Goal: Task Accomplishment & Management: Manage account settings

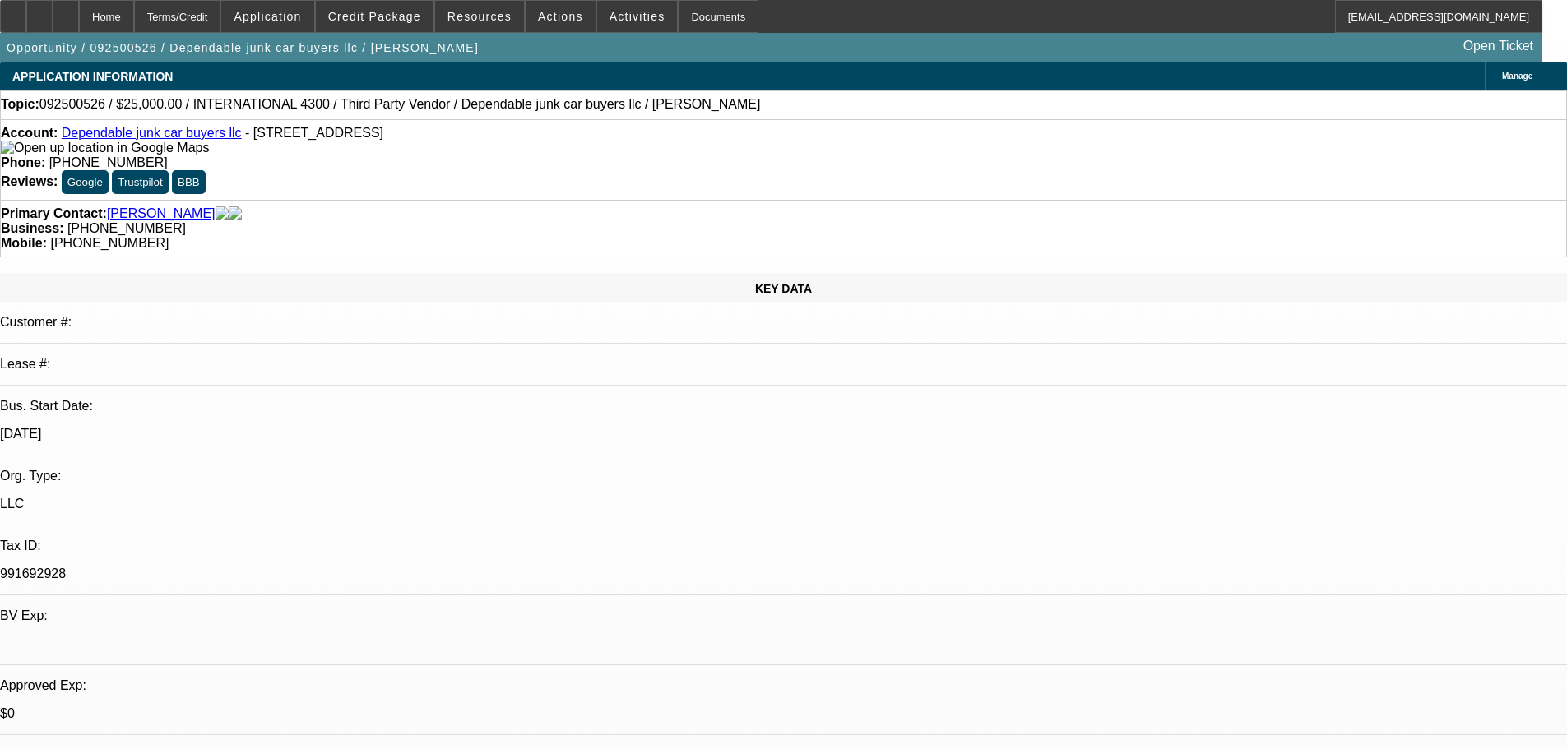
select select "0"
select select "2"
select select "0"
select select "6"
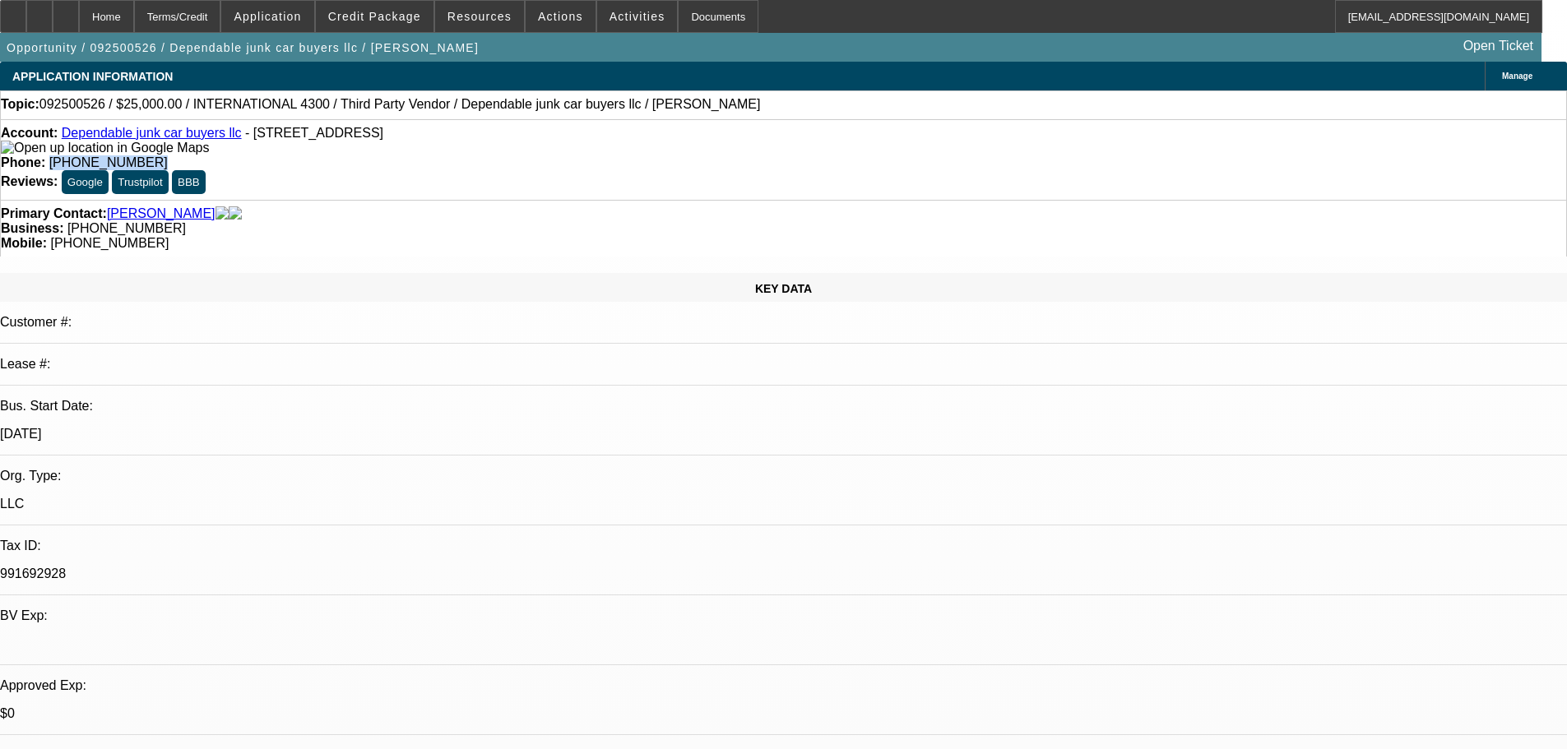
drag, startPoint x: 649, startPoint y: 133, endPoint x: 573, endPoint y: 140, distance: 75.9
click at [573, 155] on div "Phone: [PHONE_NUMBER]" at bounding box center [783, 162] width 1565 height 15
copy span "[PHONE_NUMBER]"
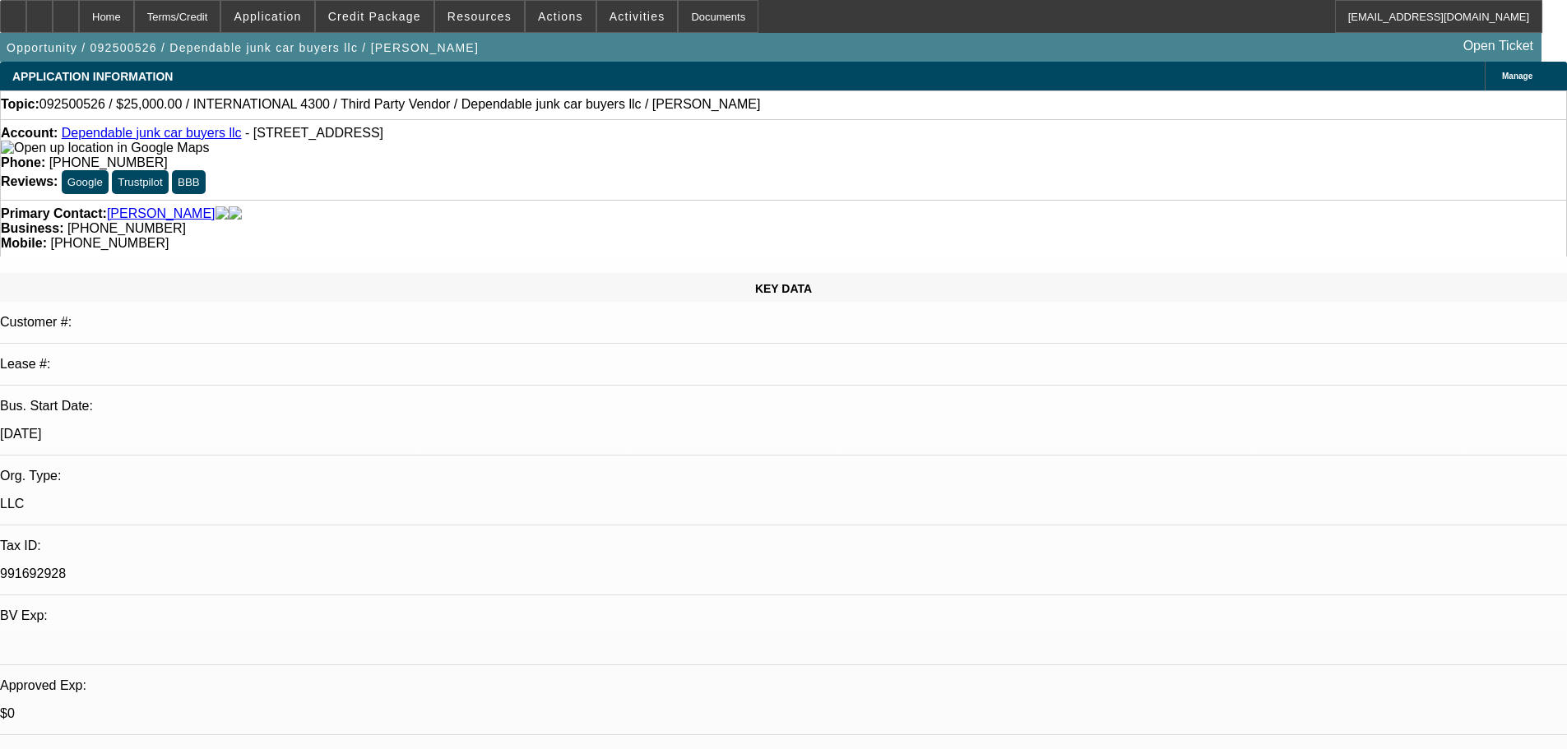
drag, startPoint x: 660, startPoint y: 180, endPoint x: 587, endPoint y: 190, distance: 73.0
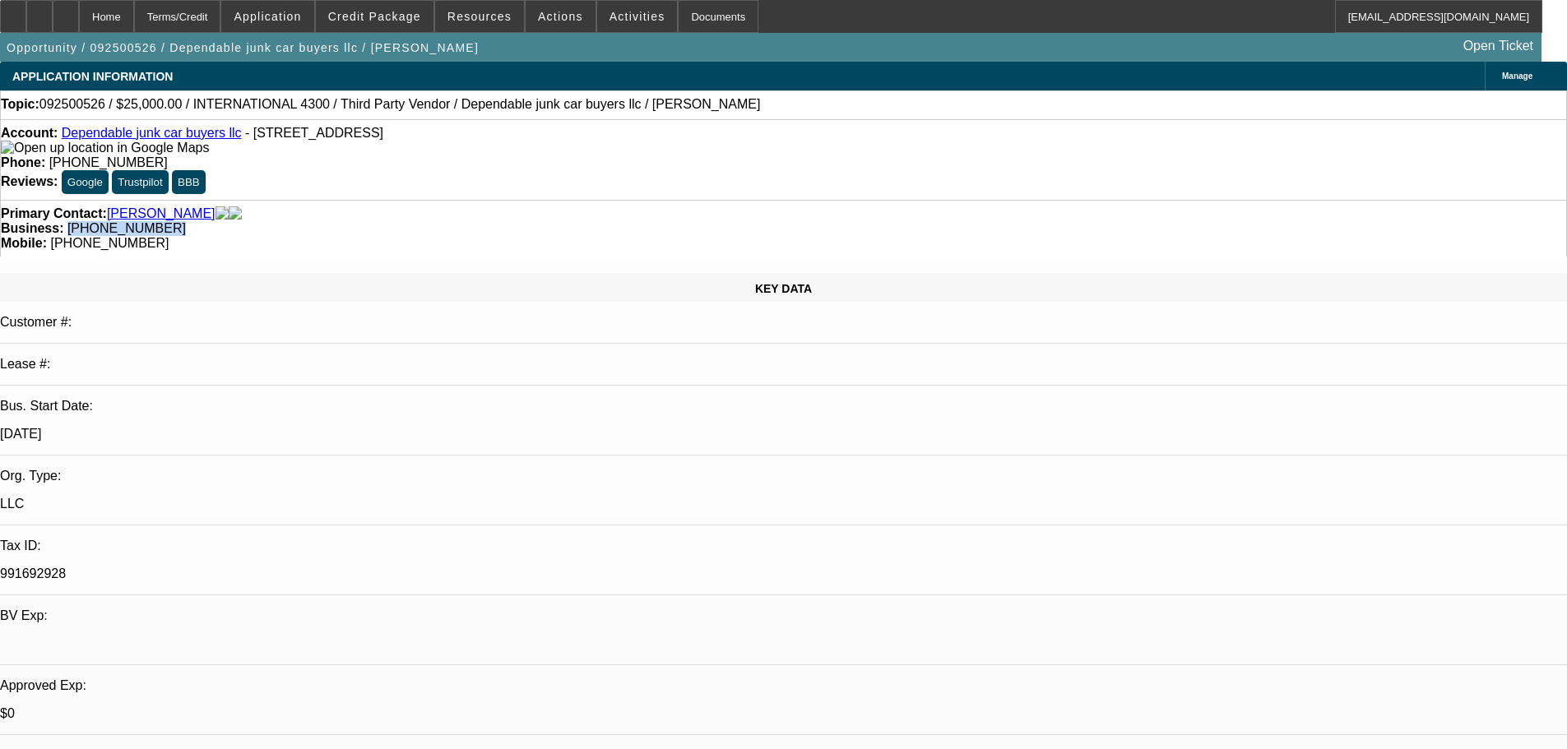
click at [587, 200] on div "Primary Contact: Lopez, Melissa Business: (303) 934-9175 Mobile: (720) 308-3223" at bounding box center [783, 228] width 1567 height 57
copy span "(303) 934-9175"
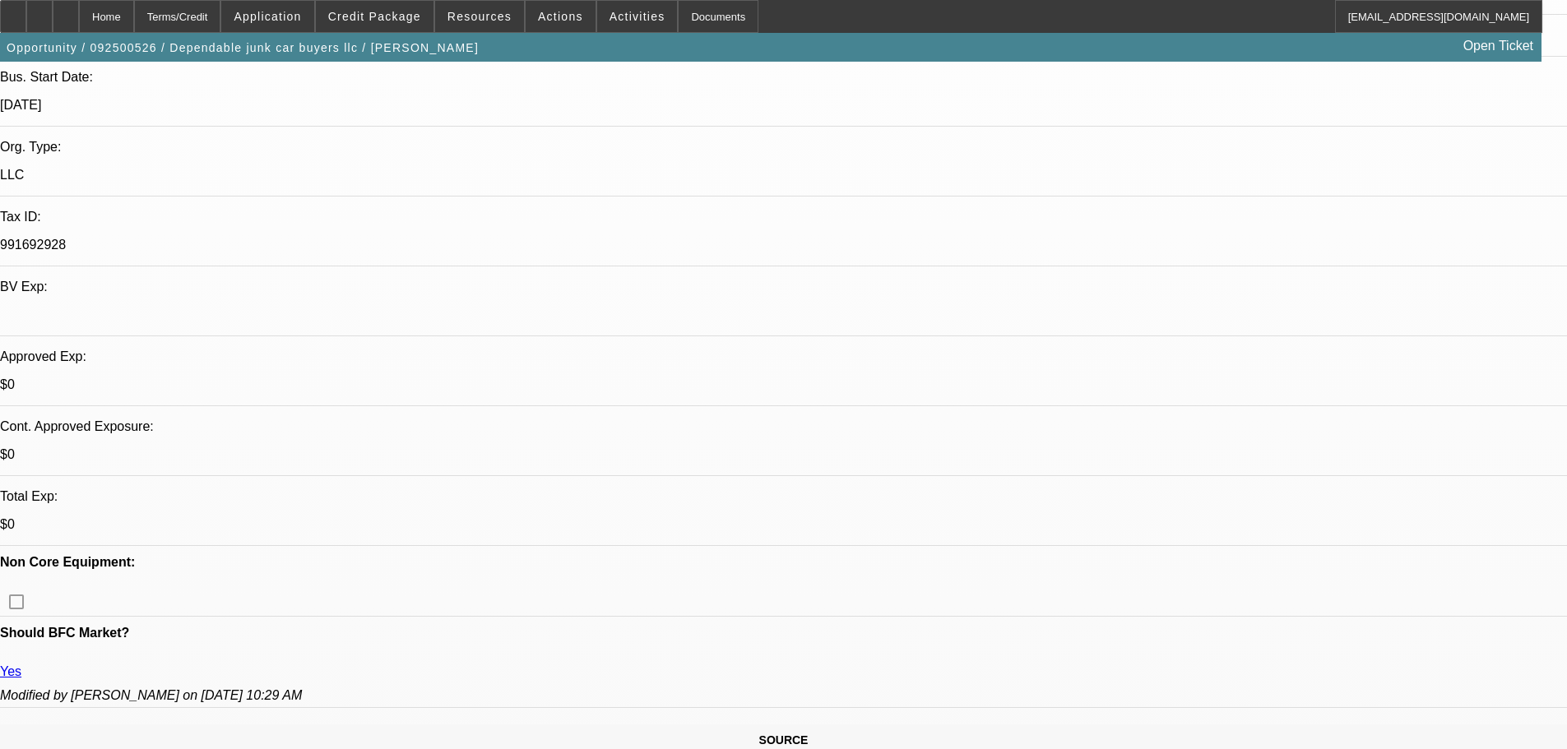
scroll to position [164, 0]
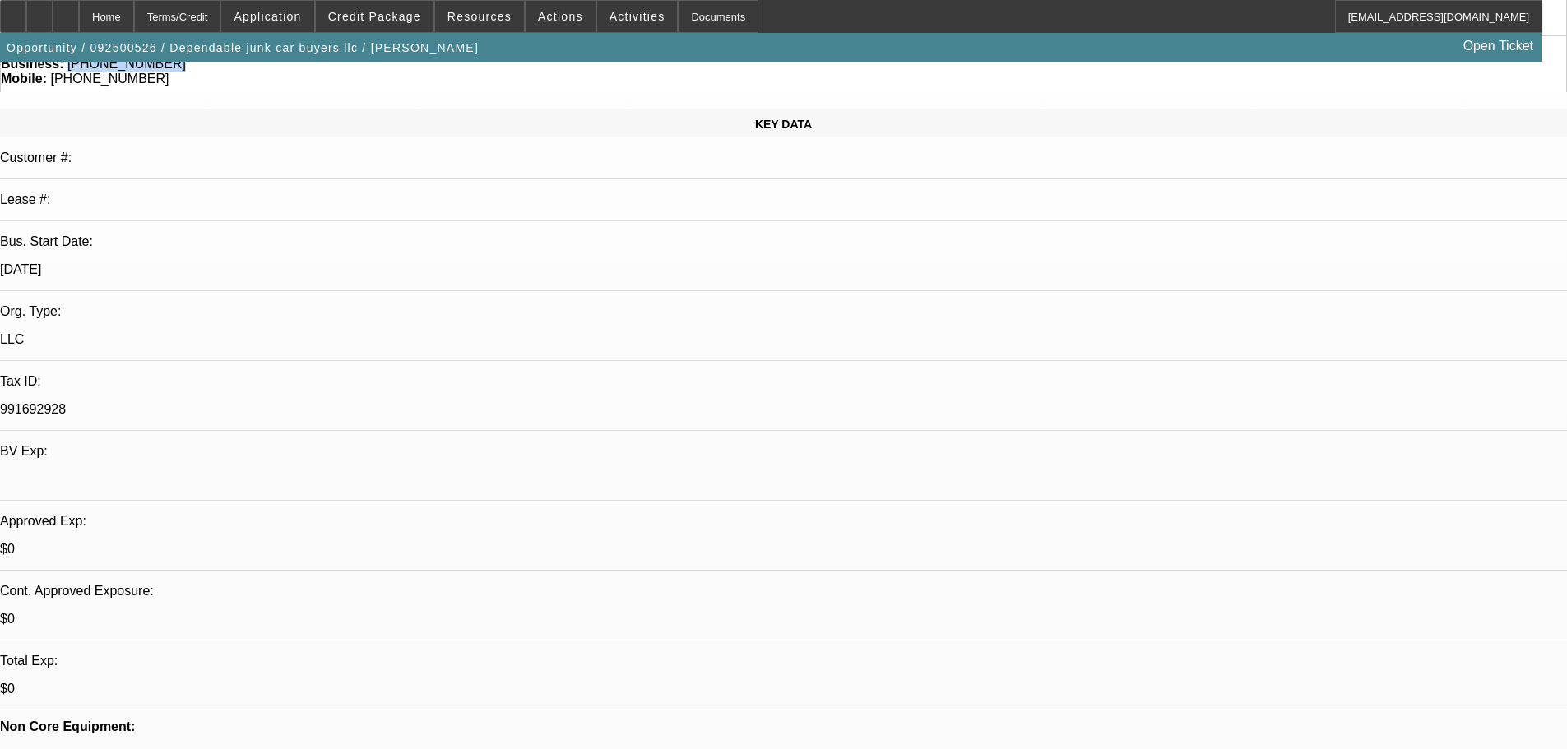
click at [383, 17] on span "Credit Package" at bounding box center [374, 16] width 93 height 13
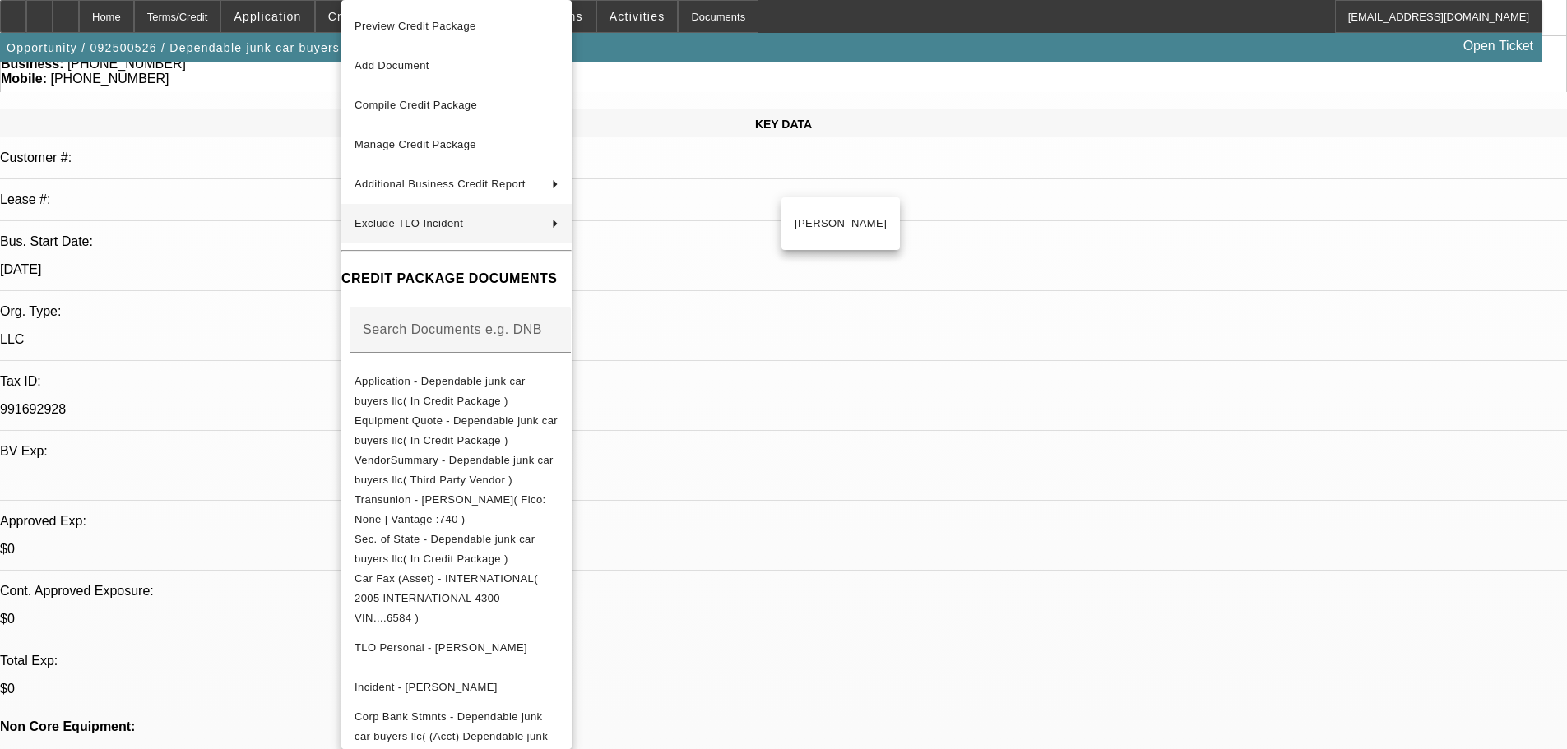
click at [841, 286] on div at bounding box center [783, 374] width 1567 height 749
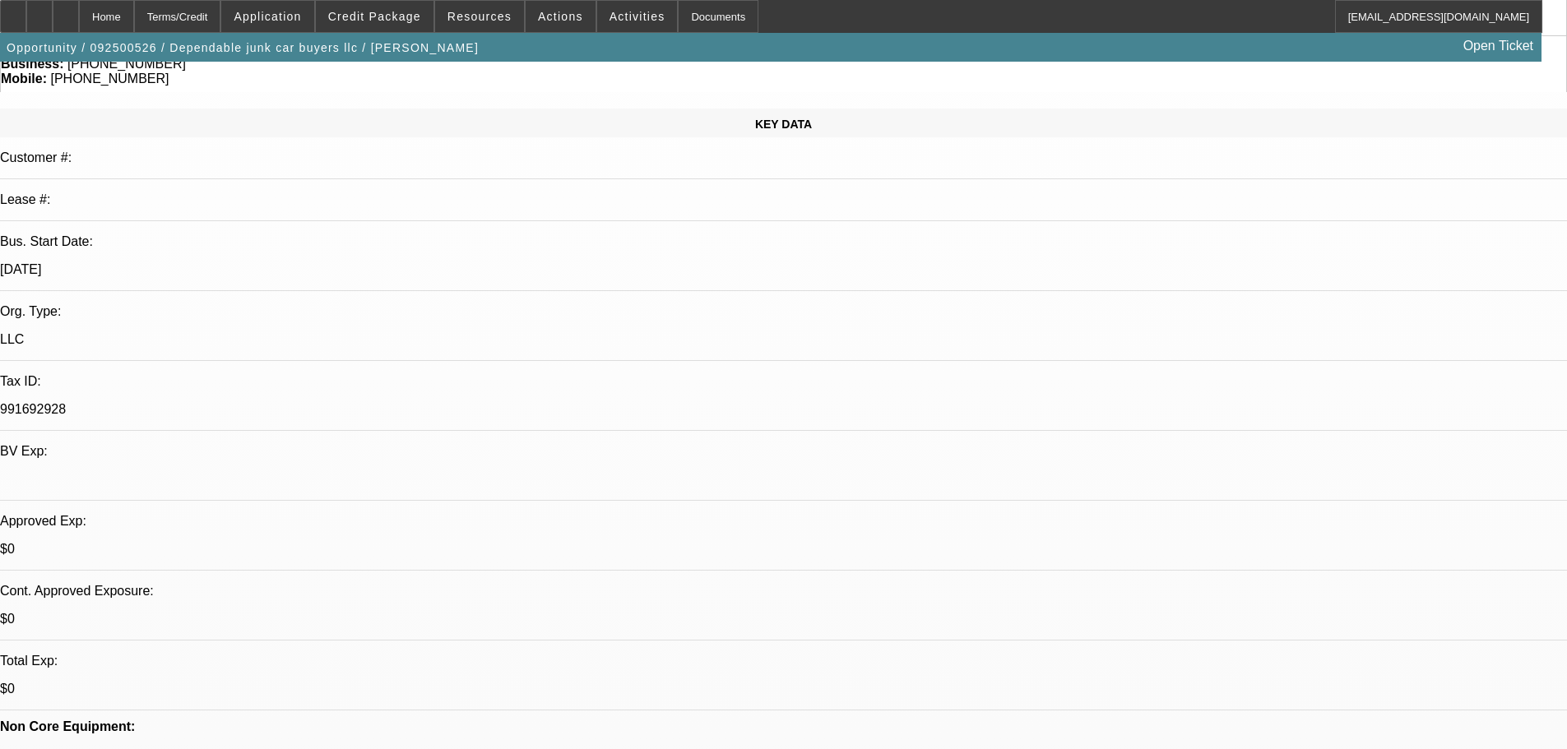
scroll to position [329, 0]
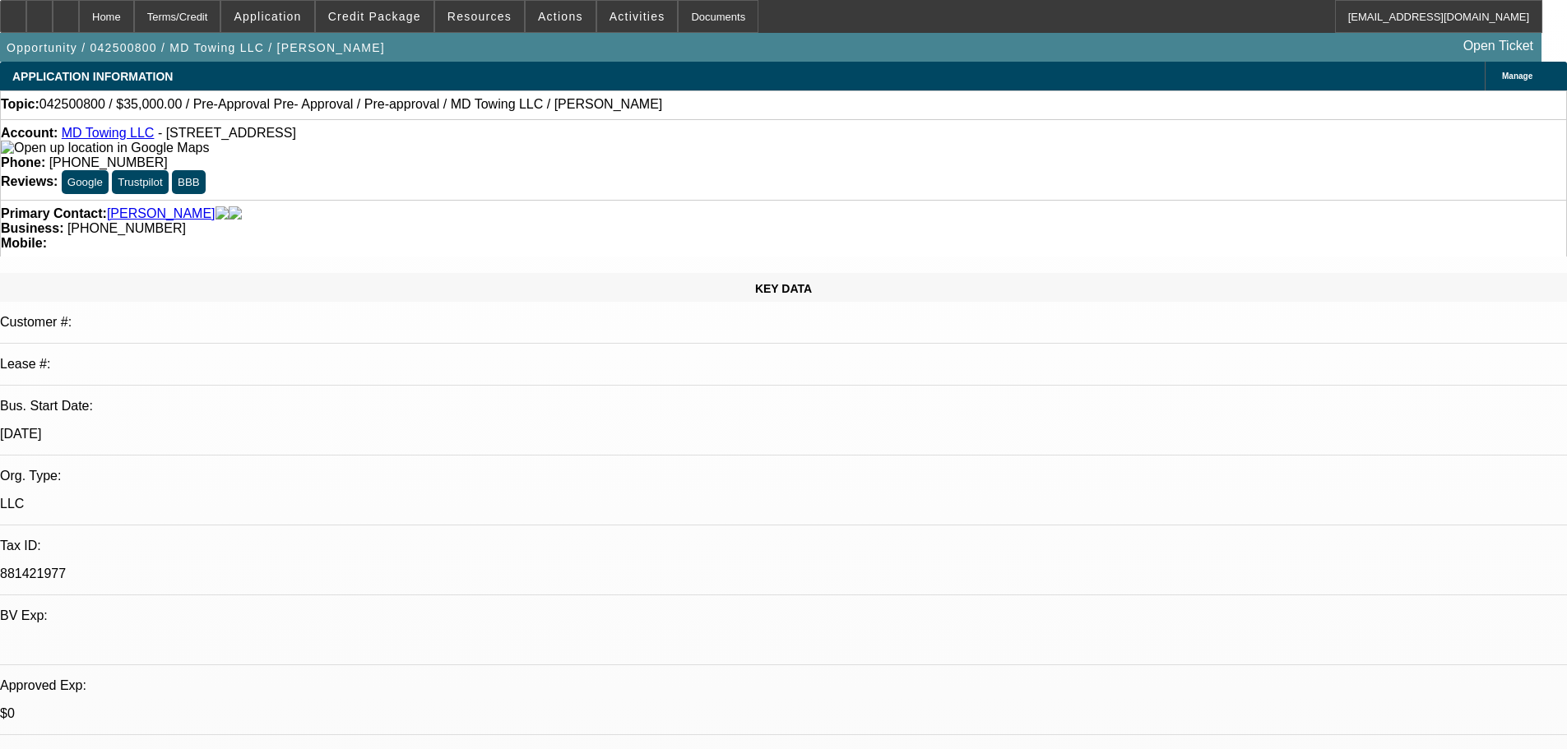
select select "0"
select select "2"
select select "0"
select select "6"
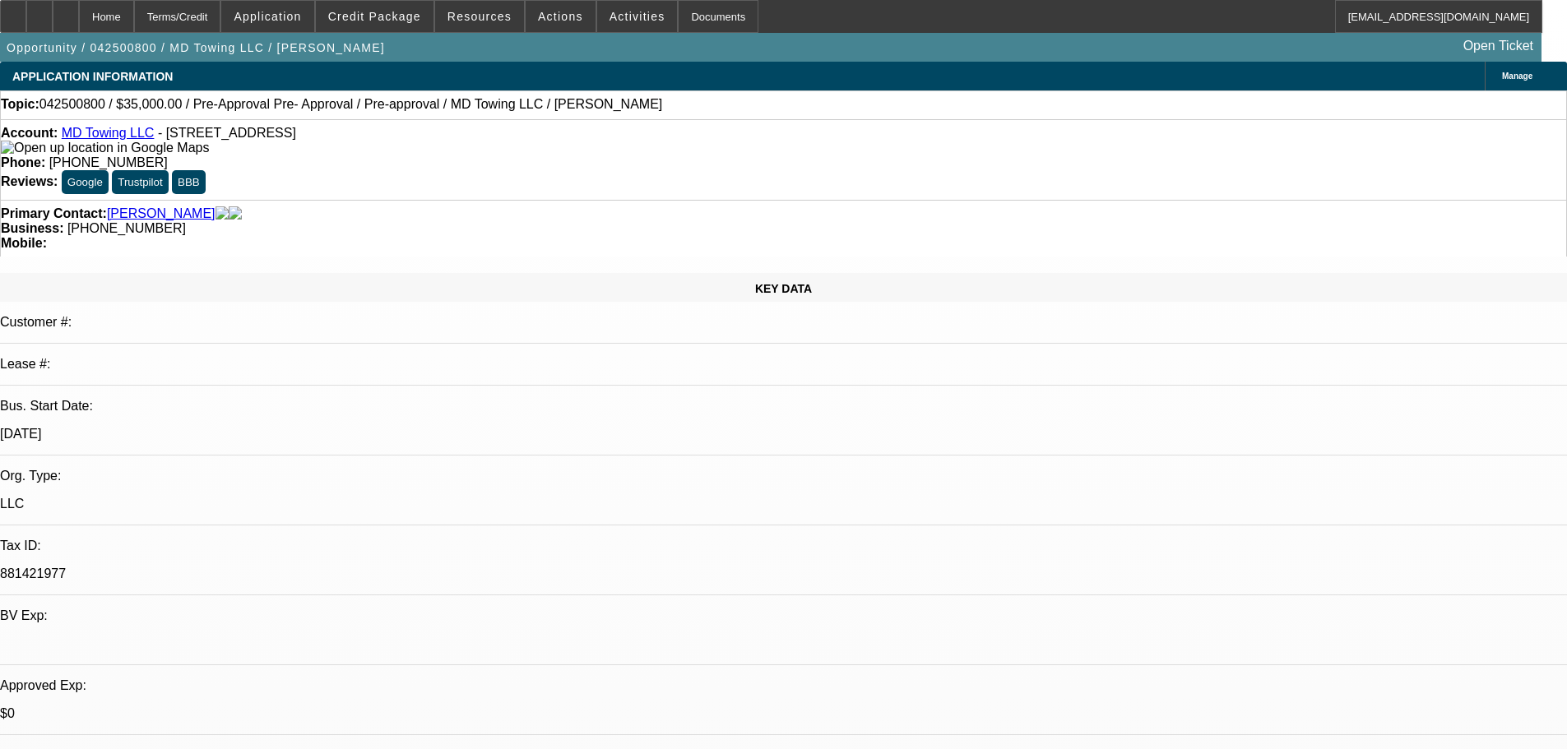
select select "0"
select select "2"
select select "0"
select select "6"
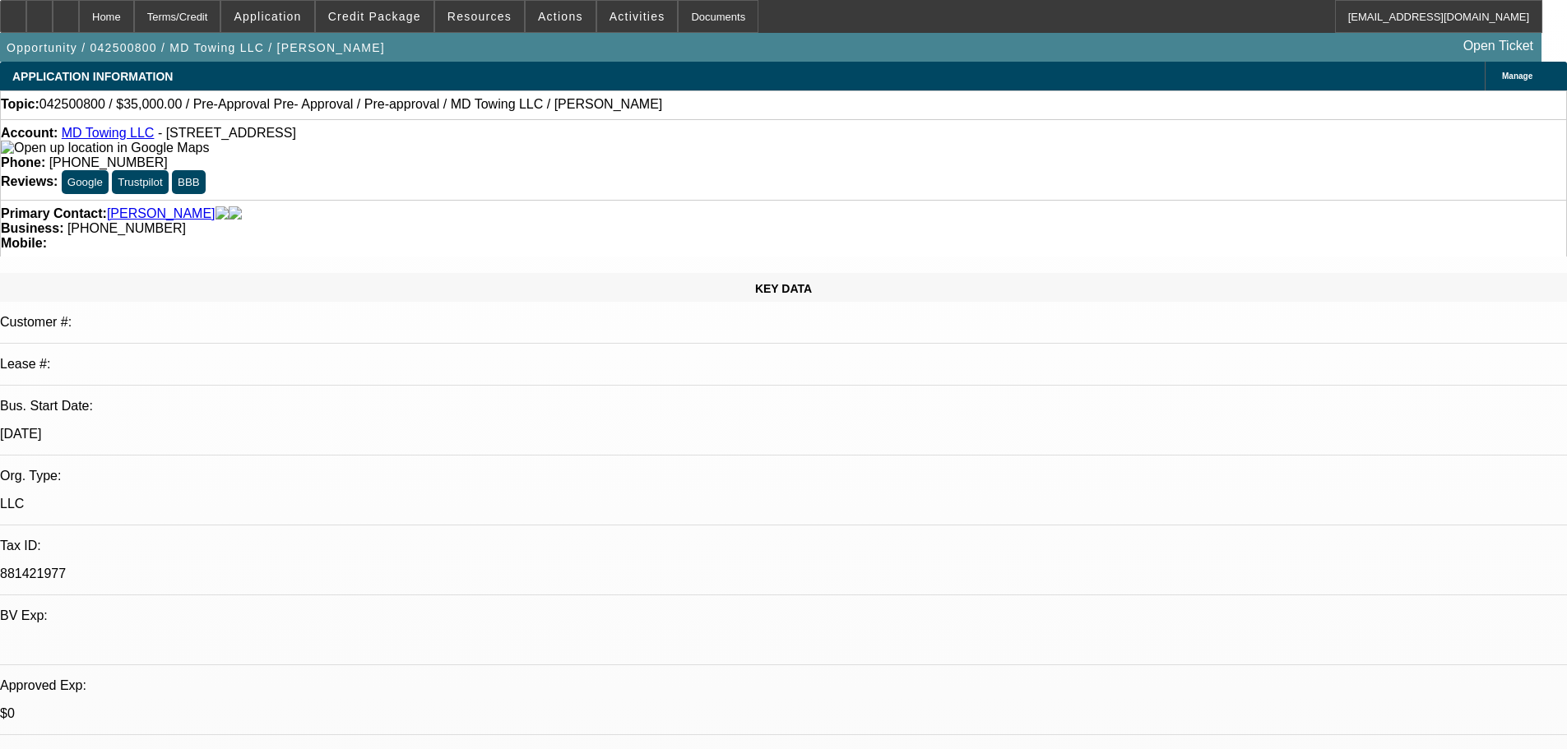
select select "0.1"
select select "2"
select select "0"
select select "6"
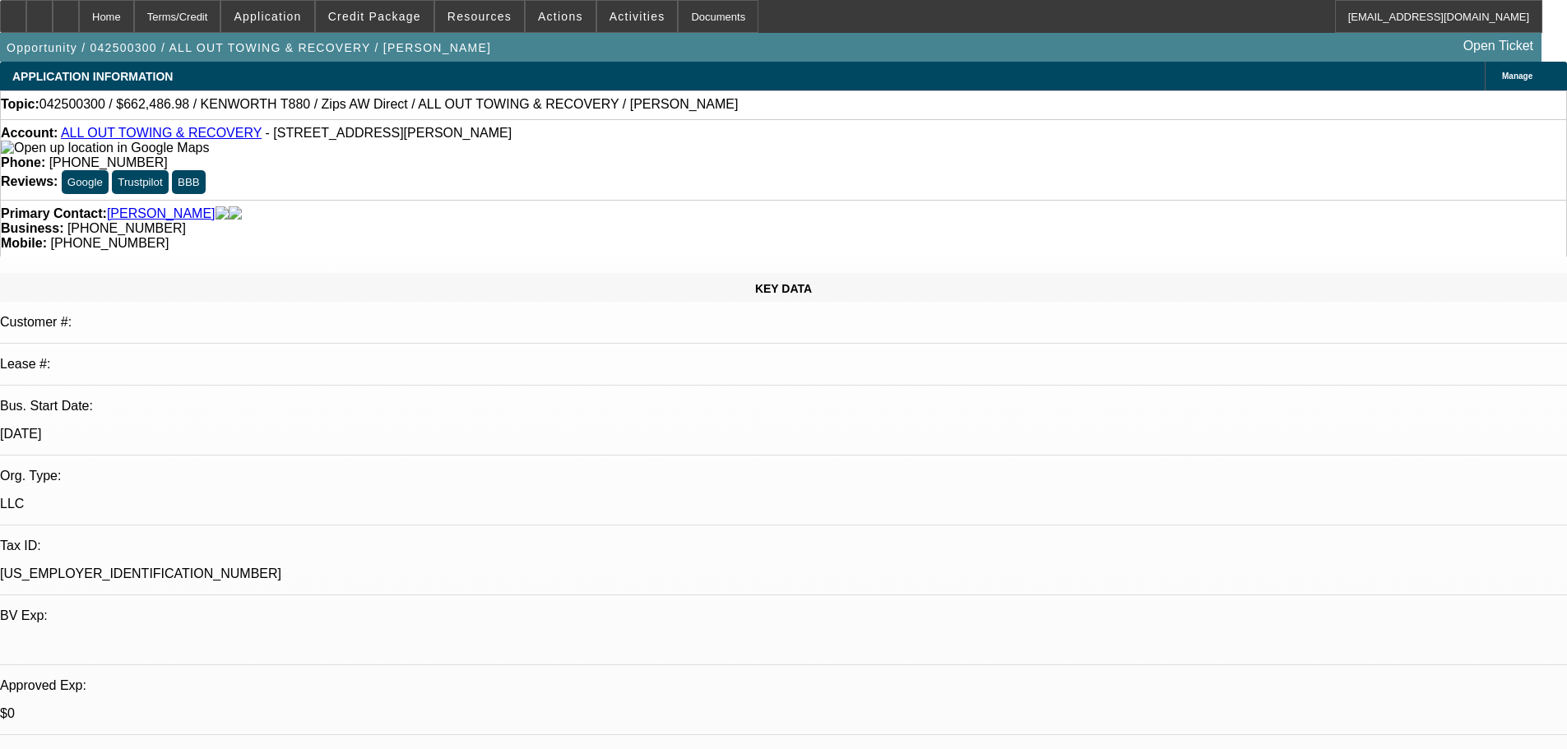
select select "0"
select select "2"
select select "0"
select select "6"
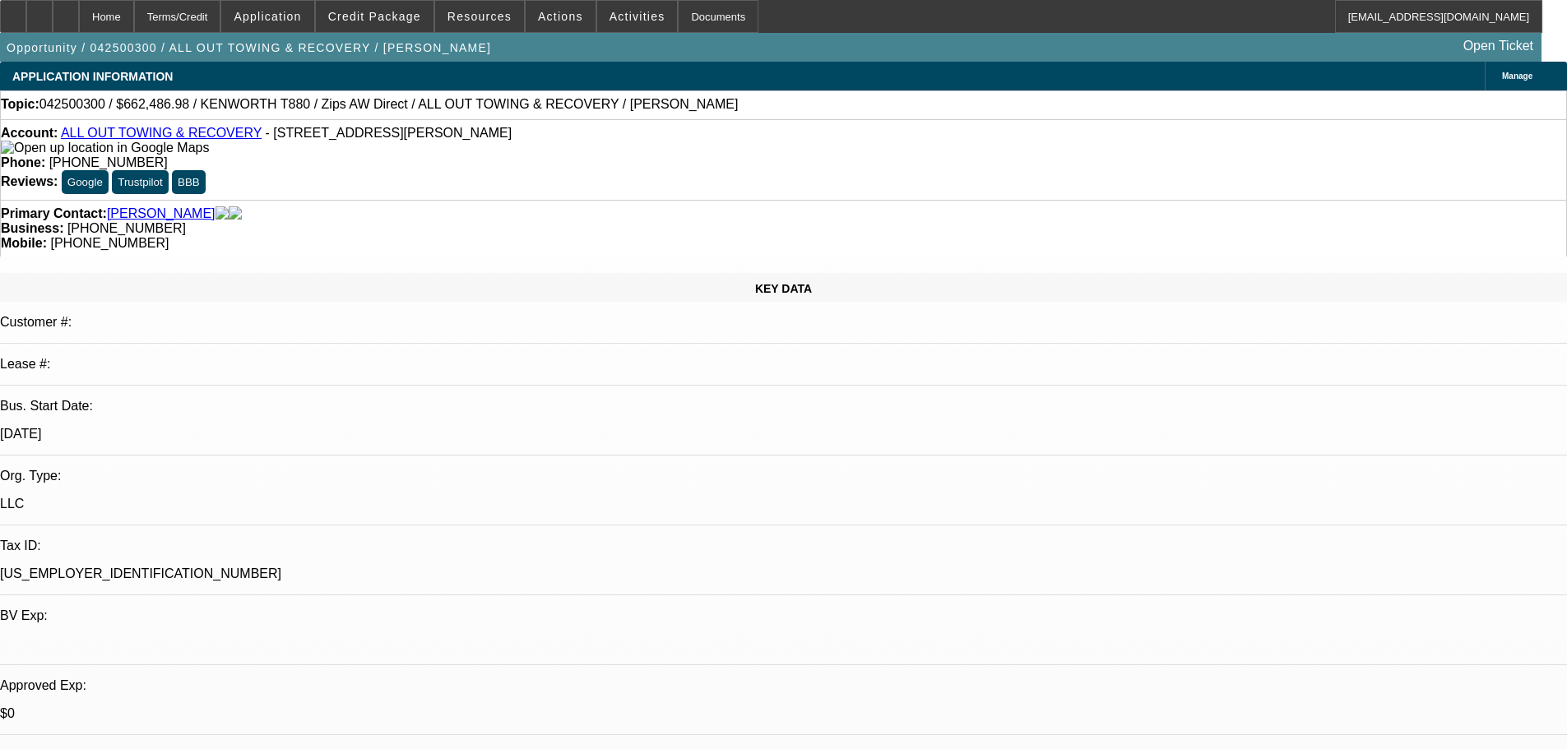
select select "0"
select select "6"
select select "0"
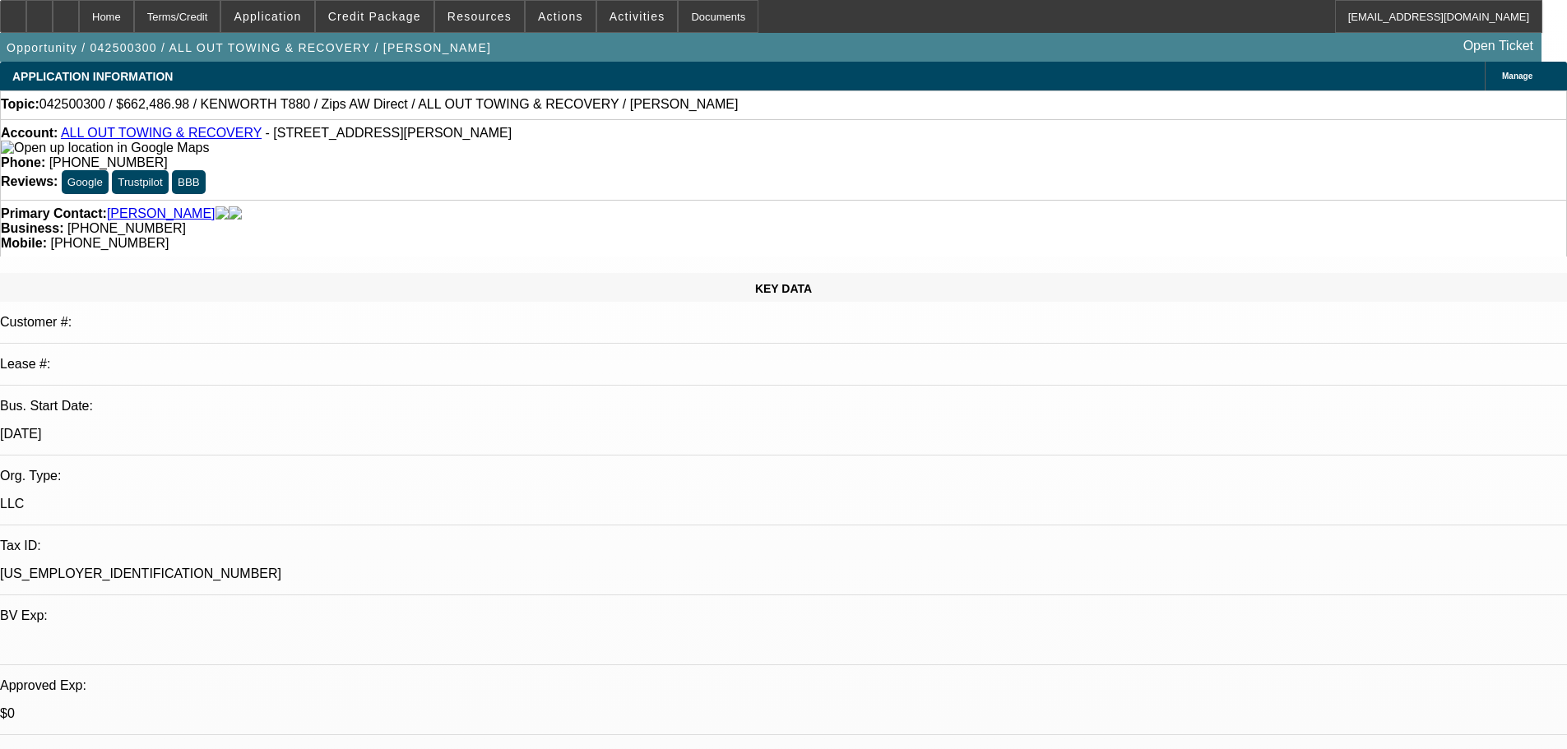
select select "0"
select select "3"
select select "0"
select select "6"
select select "0"
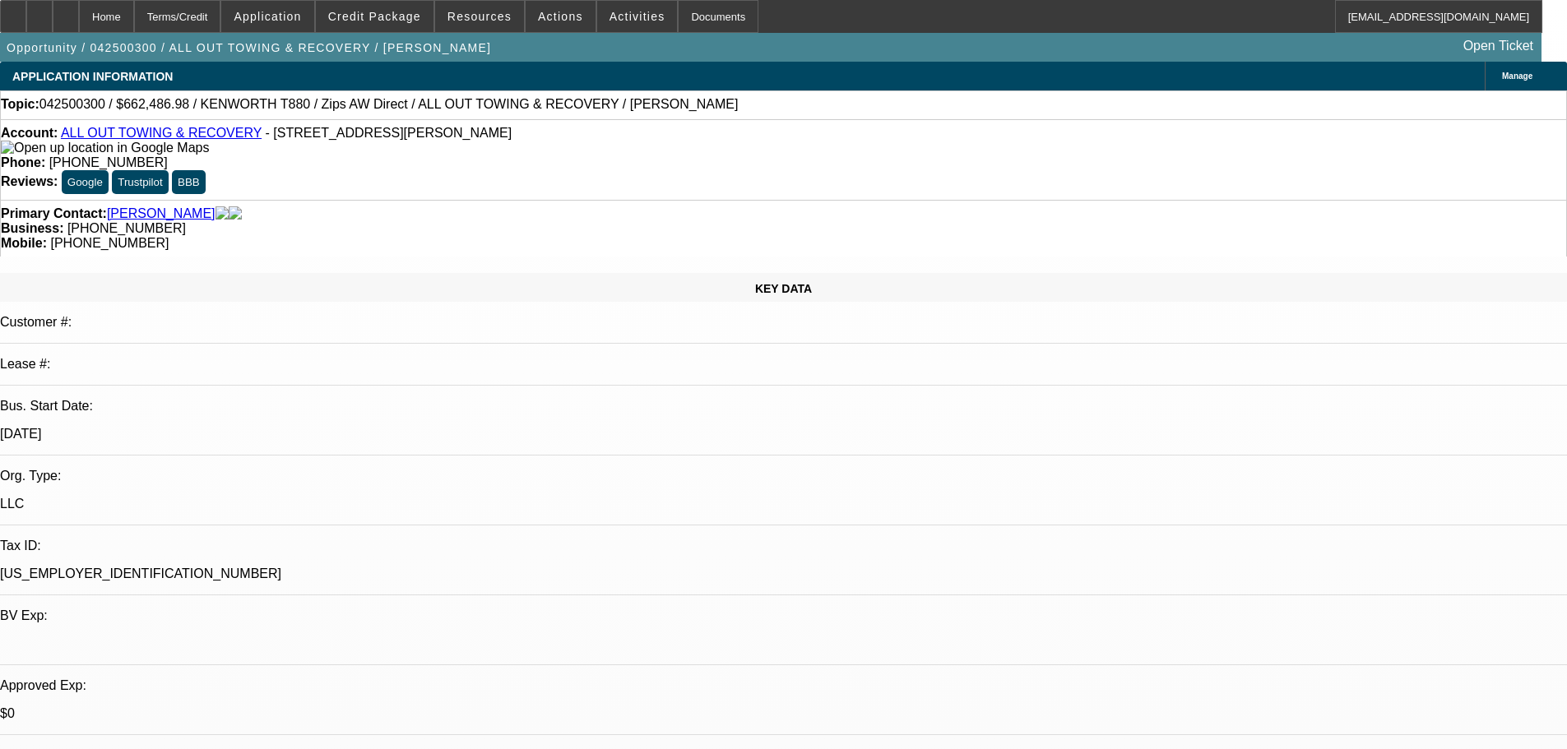
select select "0"
select select "2"
select select "0"
select select "6"
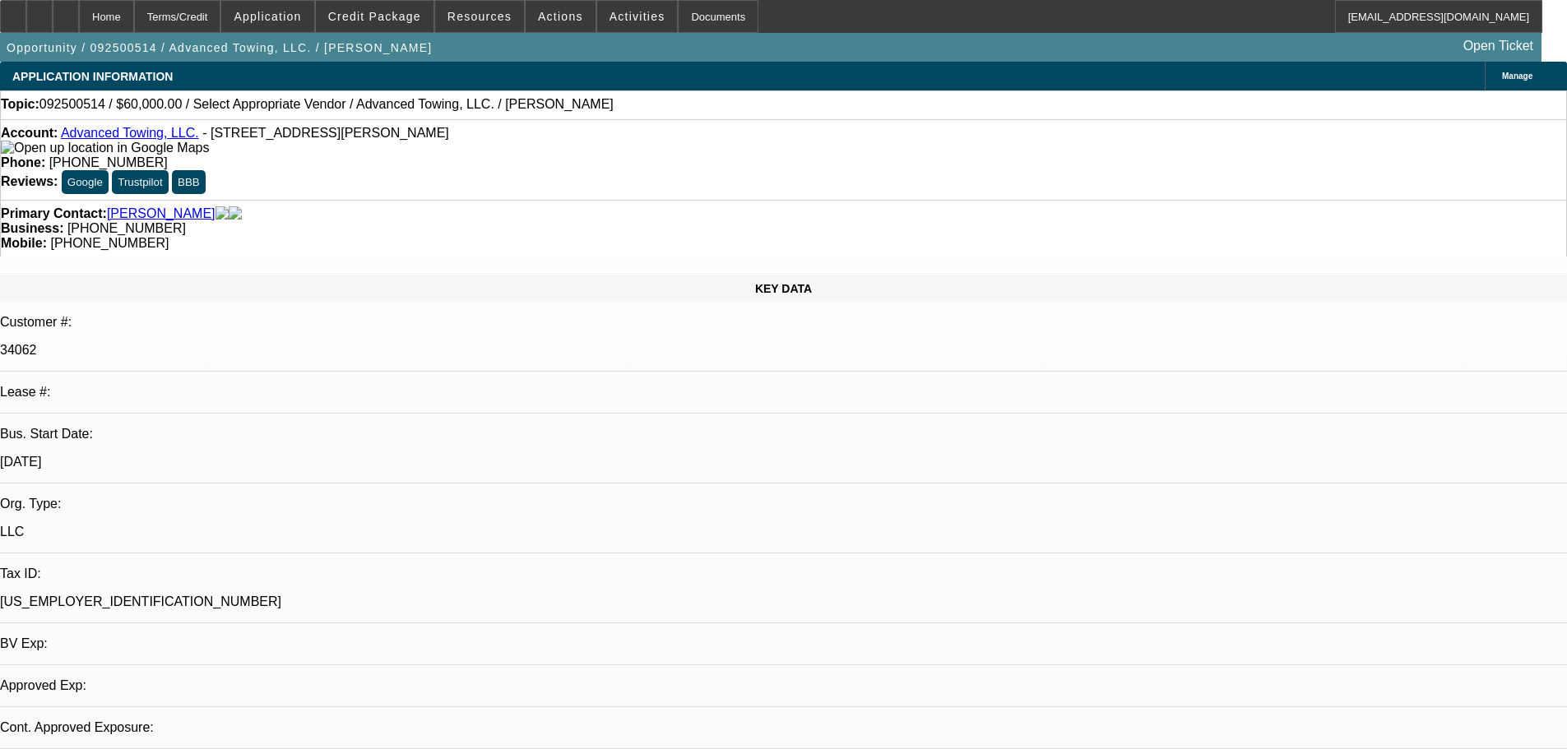
select select "0"
select select "2"
select select "0.1"
select select "4"
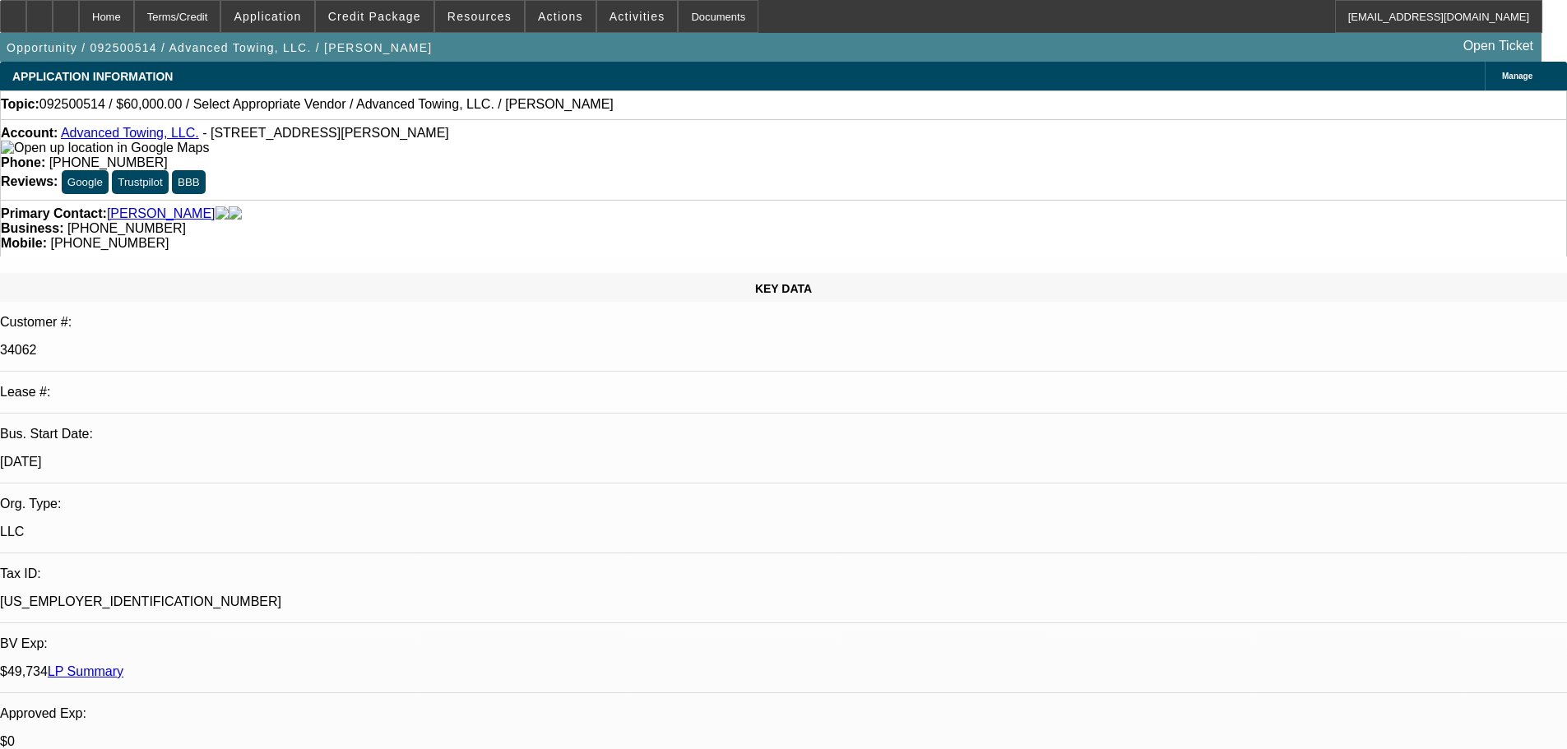
click at [384, 12] on span "Credit Package" at bounding box center [374, 16] width 93 height 13
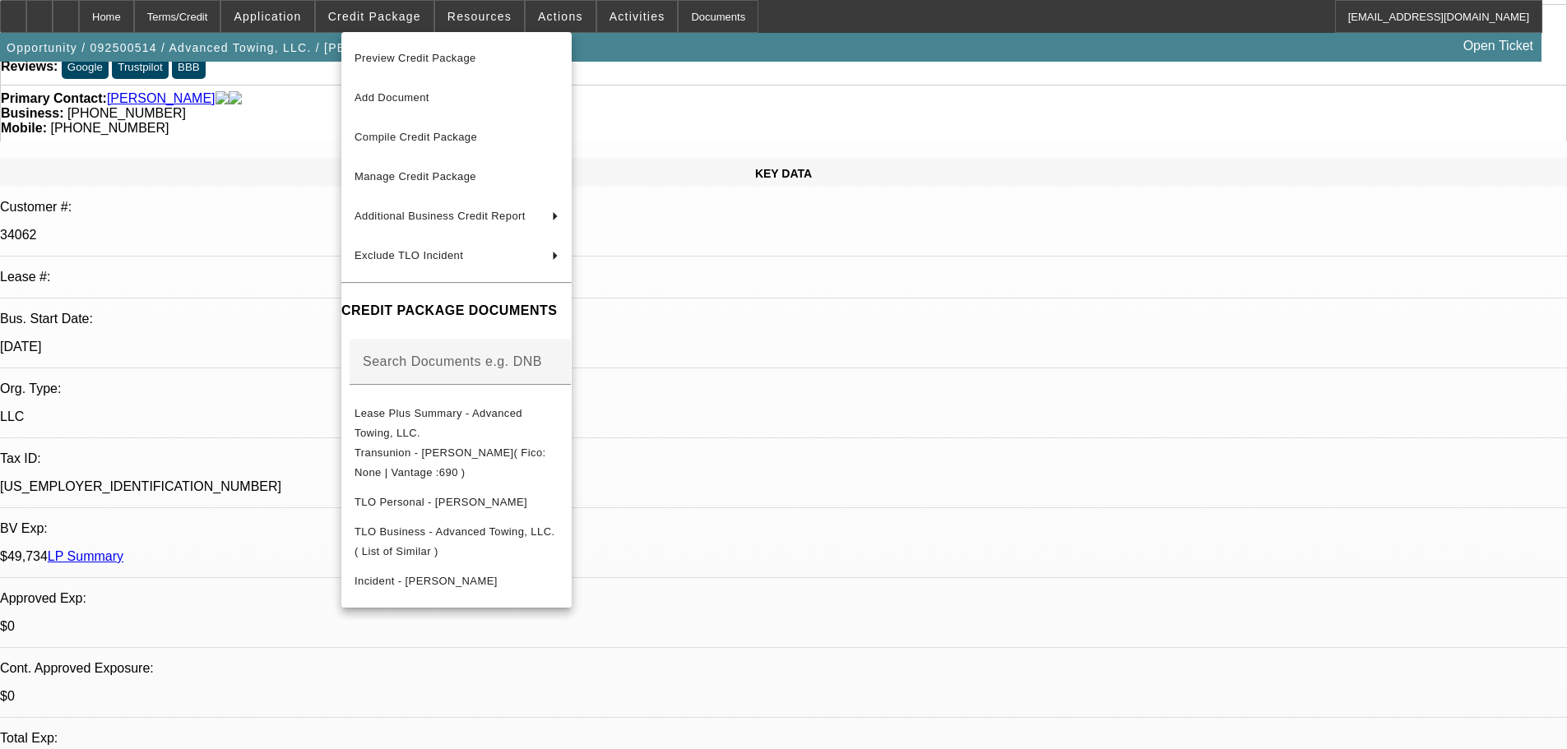
scroll to position [164, 0]
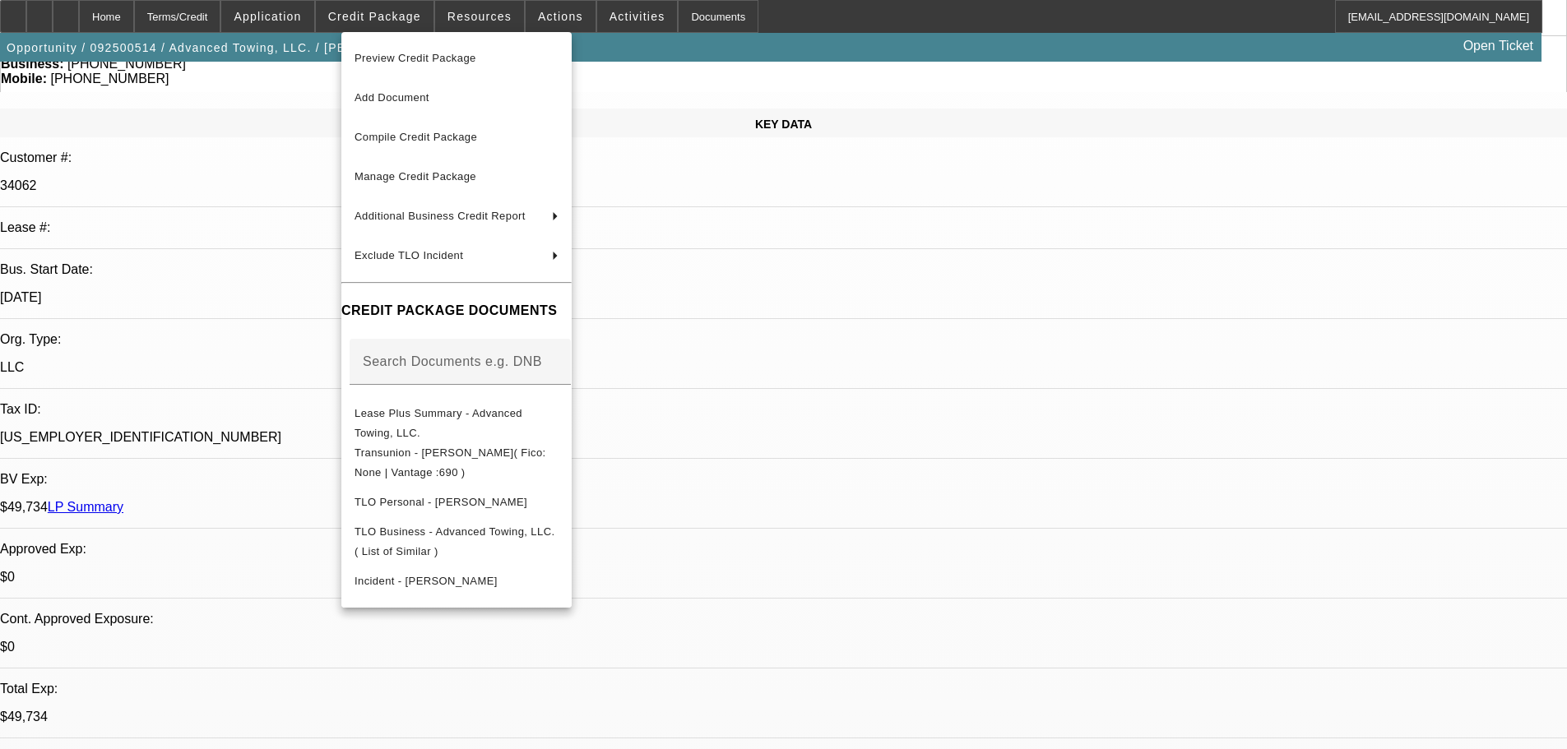
click at [766, 103] on div at bounding box center [783, 374] width 1567 height 749
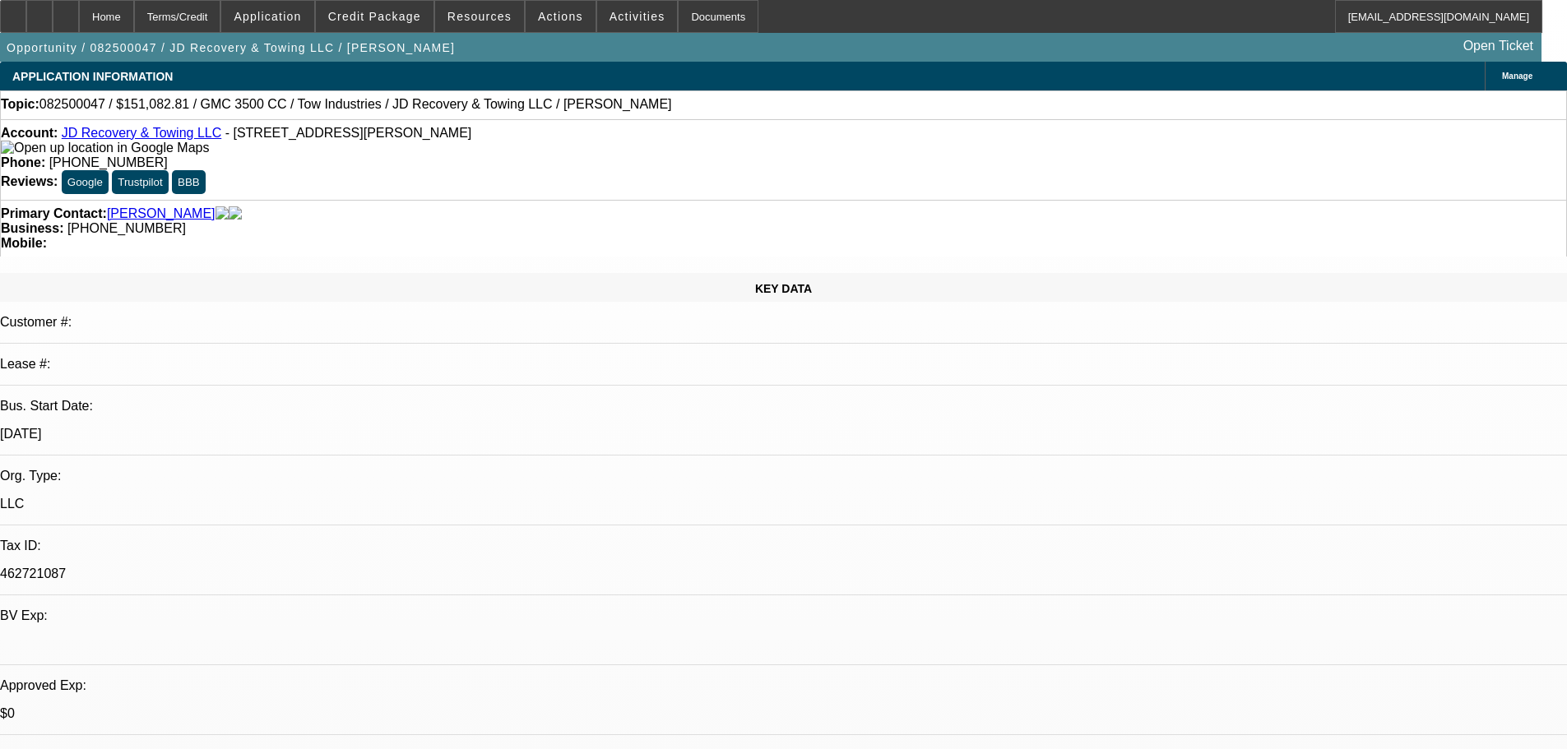
select select "0"
select select "0.1"
select select "4"
select select "0"
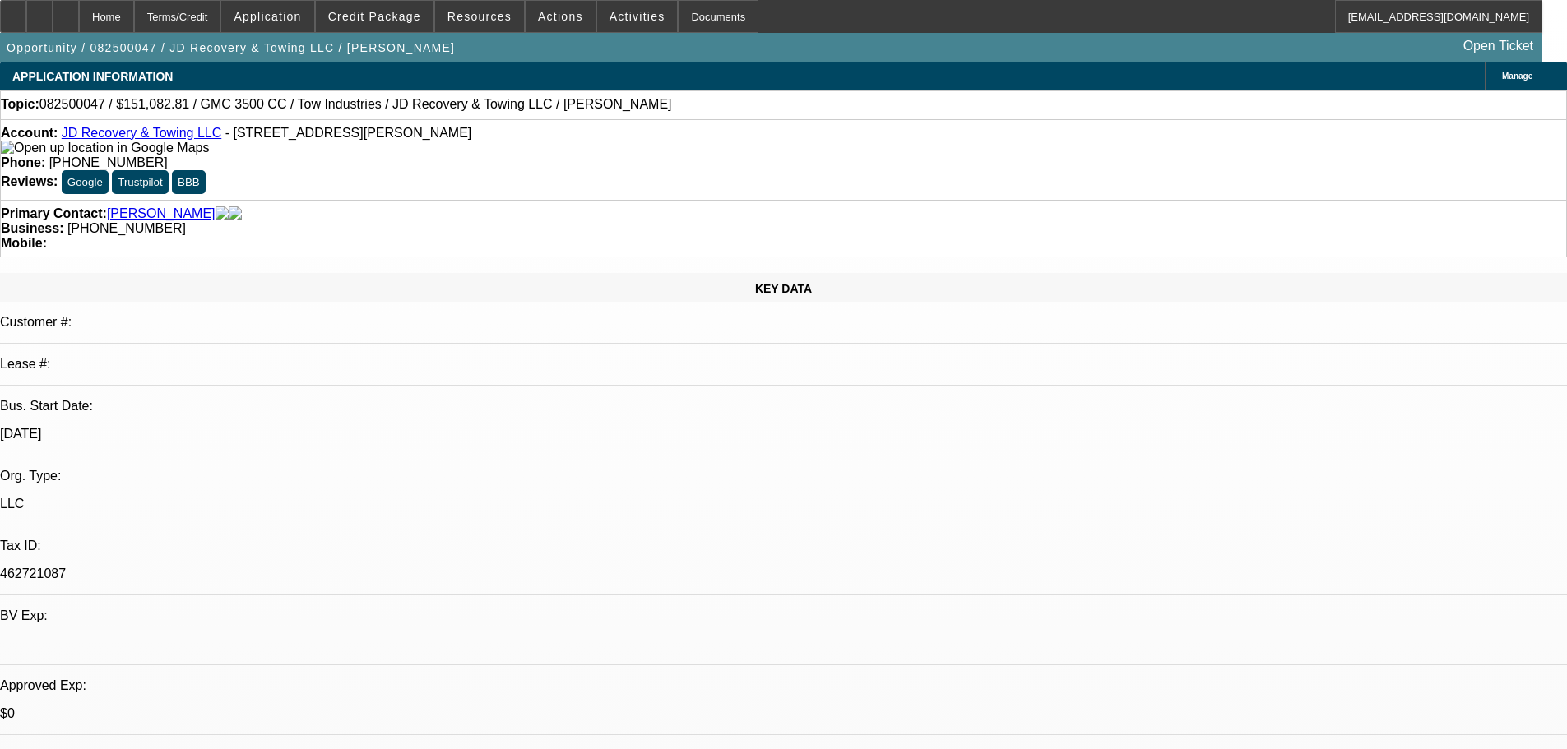
select select "0"
select select "0.1"
select select "4"
select select "0"
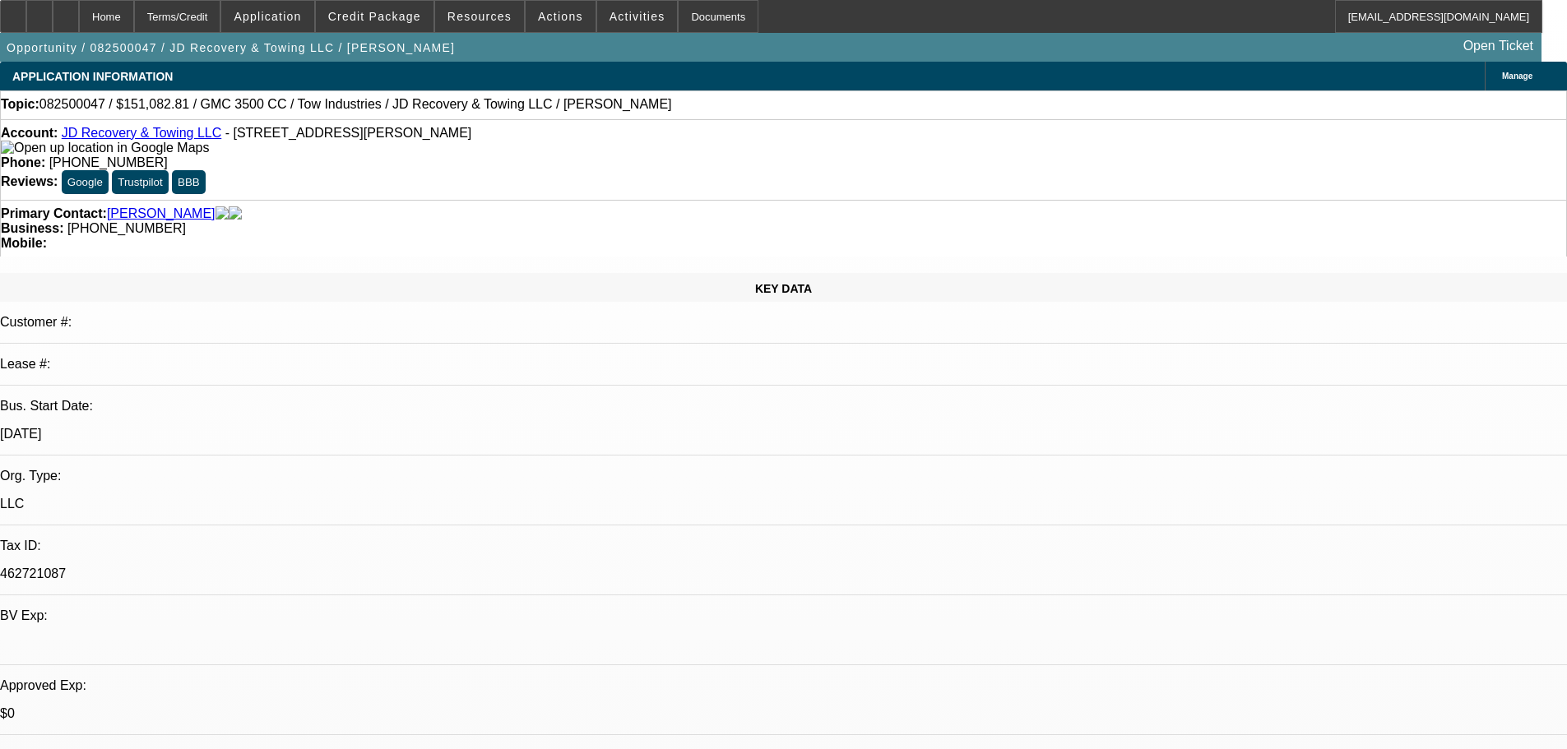
select select "0.1"
select select "4"
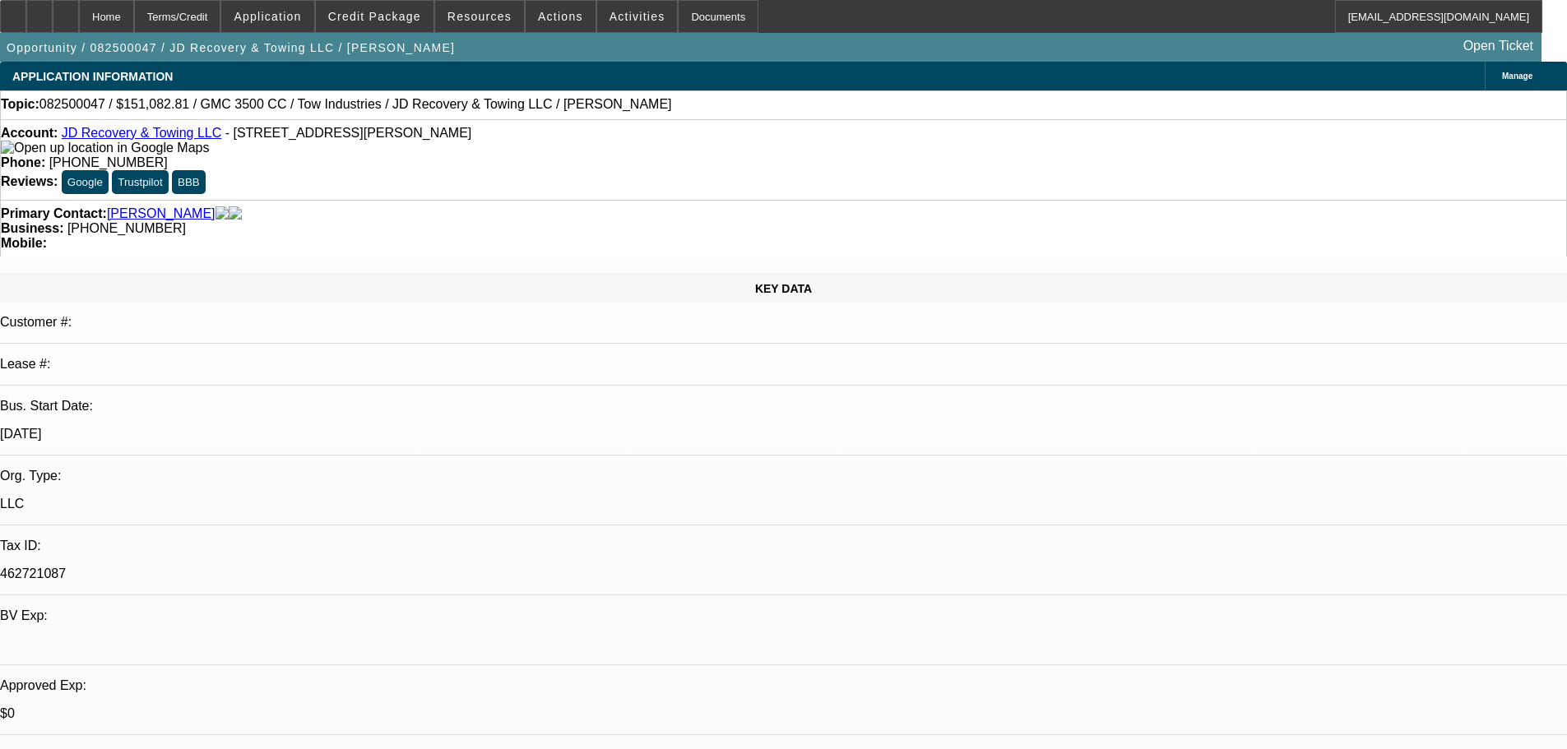
select select "0"
select select "2"
select select "0"
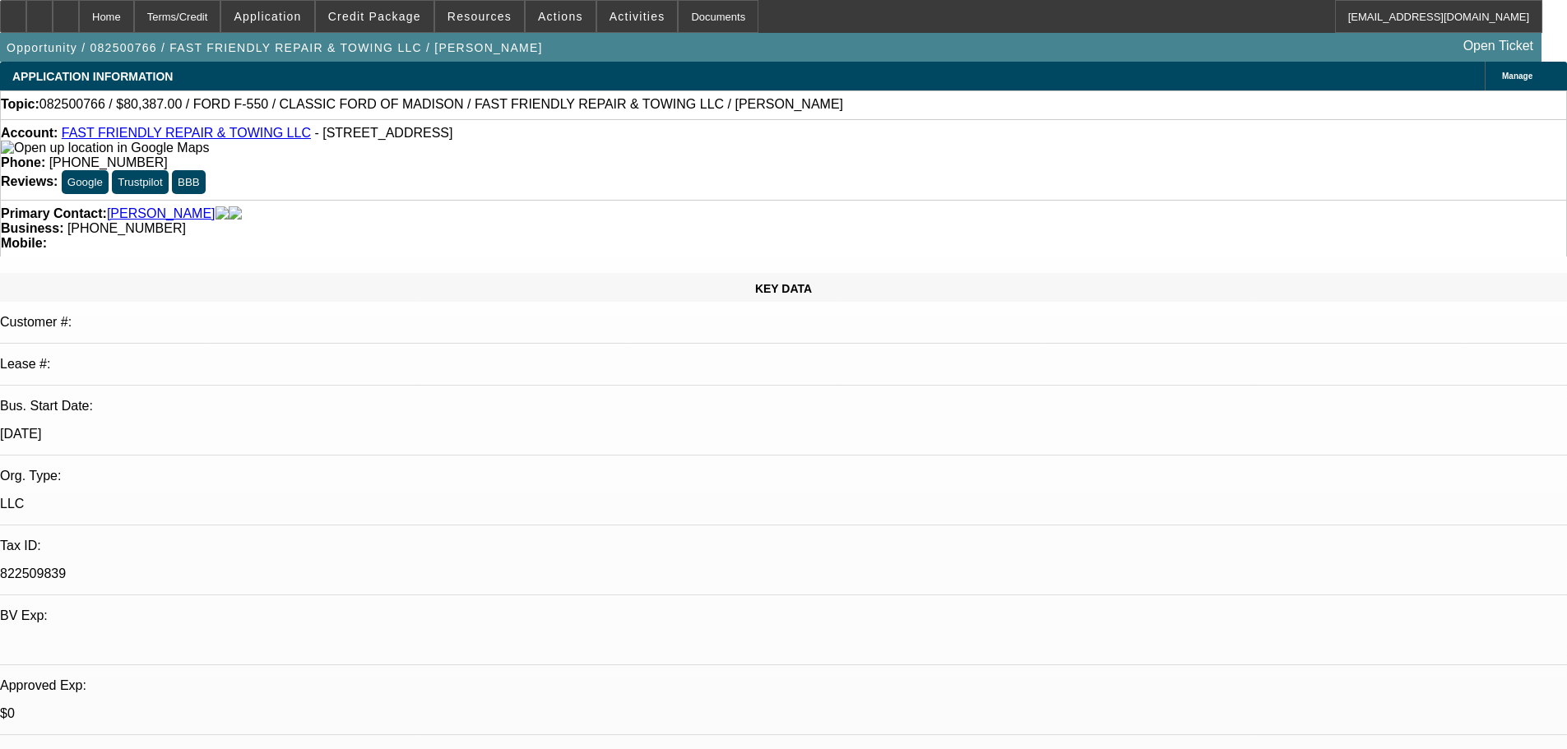
select select "6"
select select "0"
select select "2"
select select "0.15"
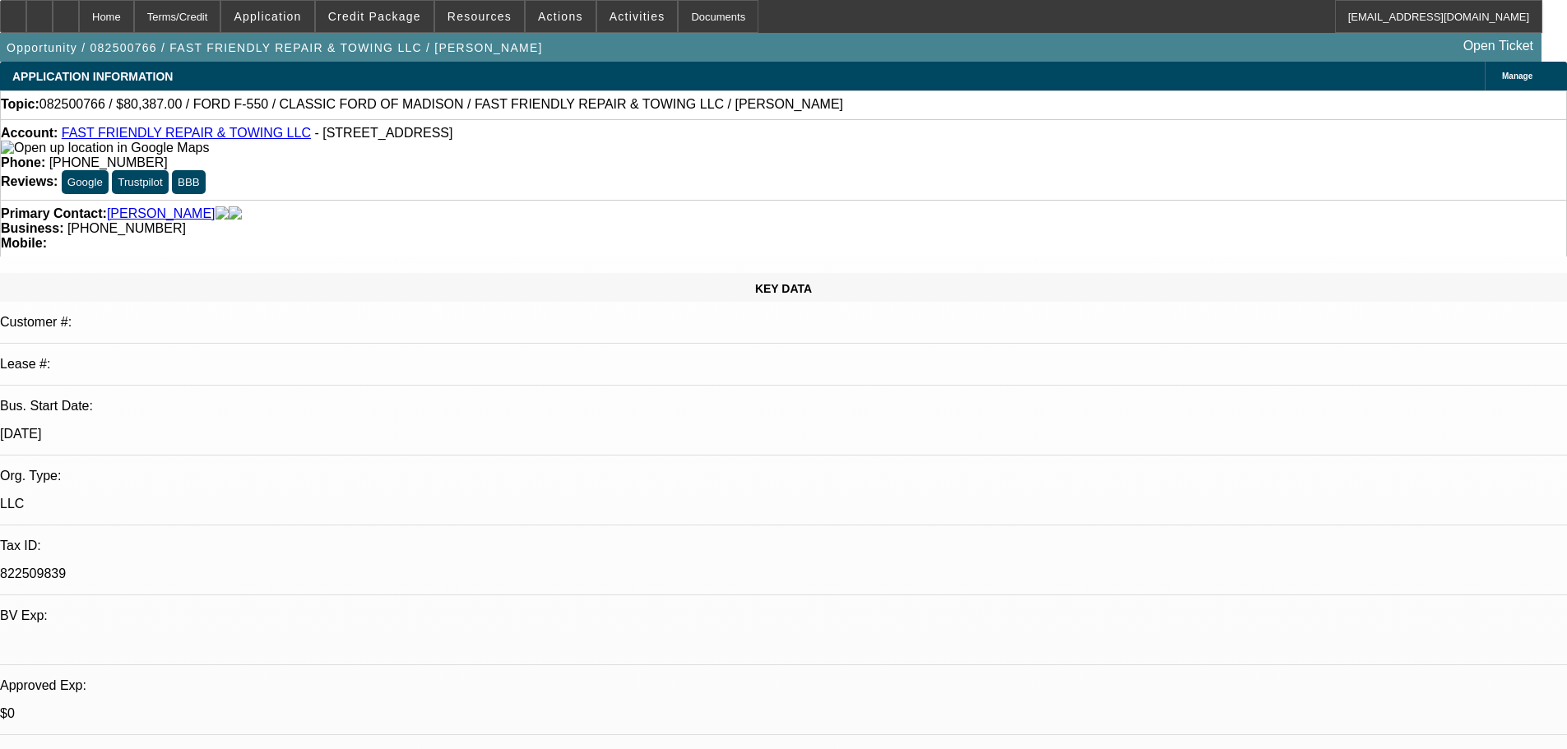
select select "16"
select select "0"
select select "2"
select select "0.15"
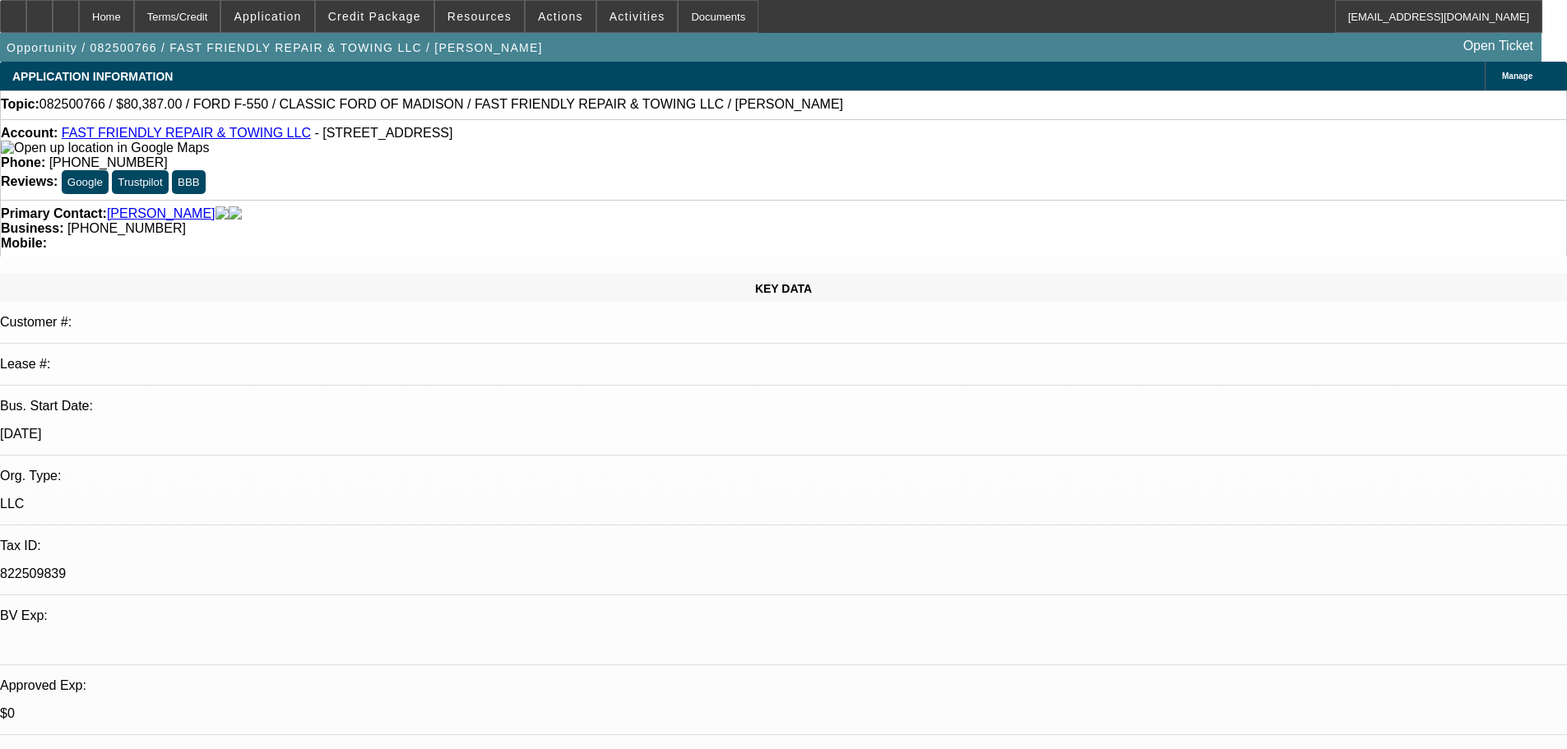
select select "16"
select select "0"
select select "2"
select select "0.2"
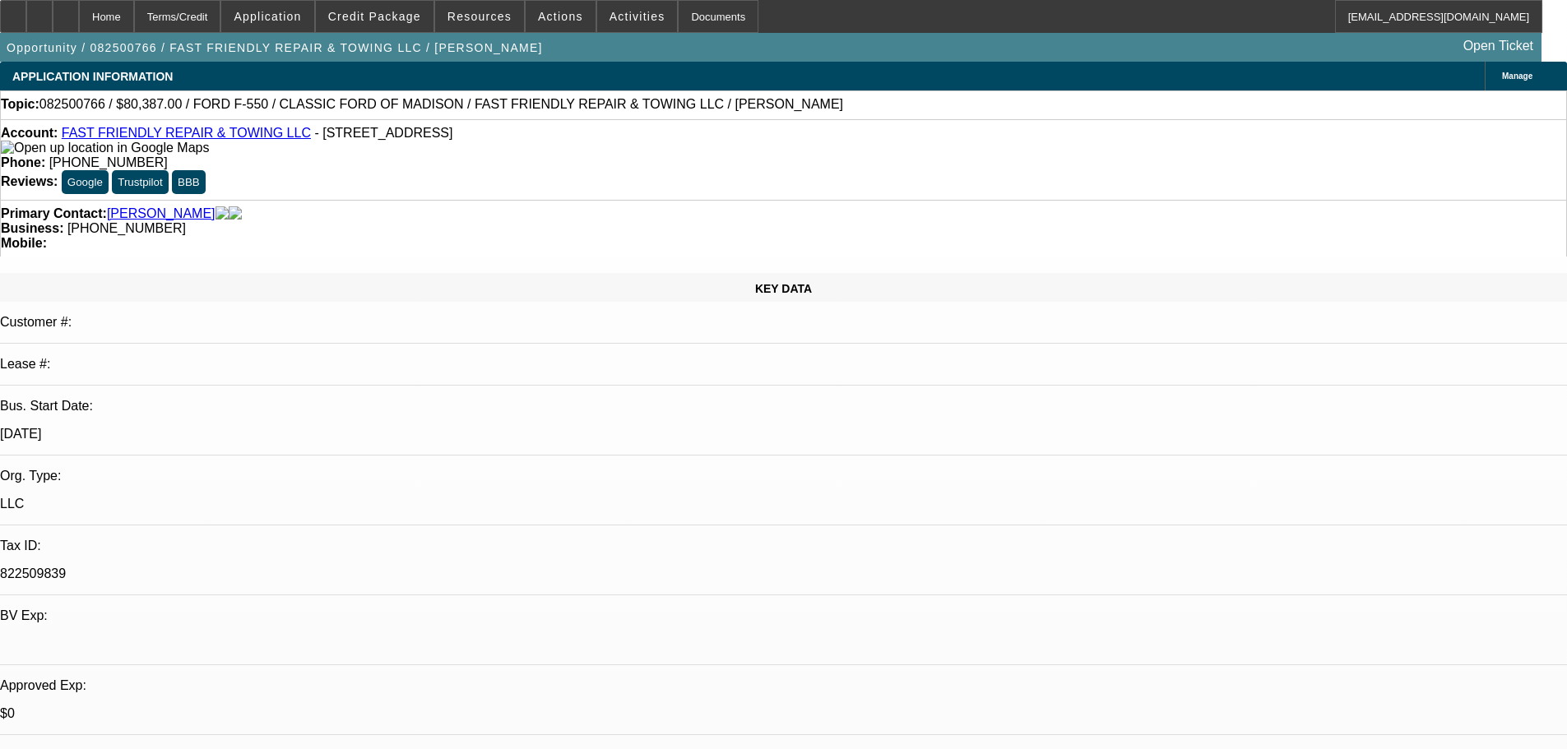
select select "17"
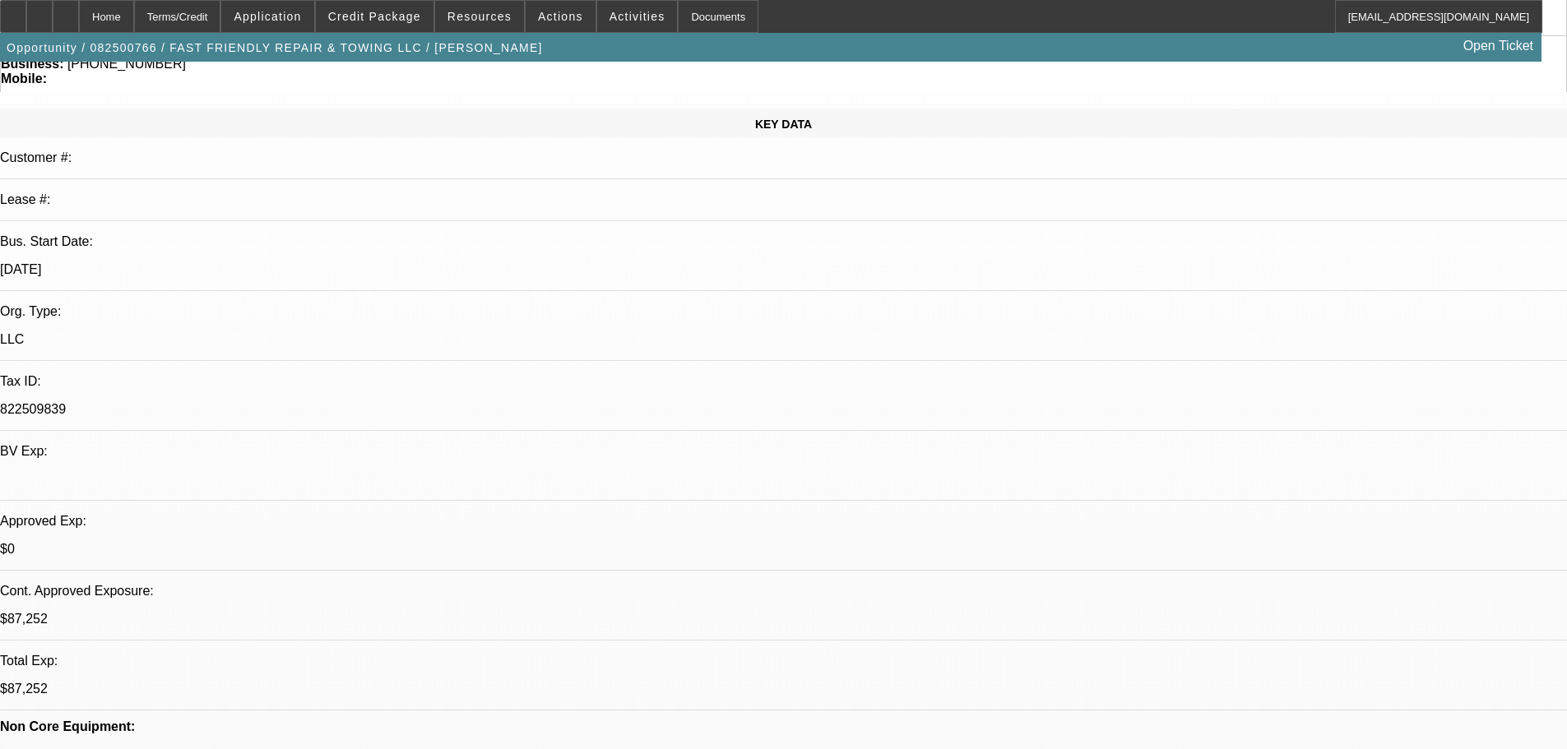
scroll to position [200, 0]
drag, startPoint x: 1313, startPoint y: 513, endPoint x: 1268, endPoint y: 516, distance: 45.3
drag, startPoint x: 1268, startPoint y: 516, endPoint x: 1308, endPoint y: 515, distance: 40.3
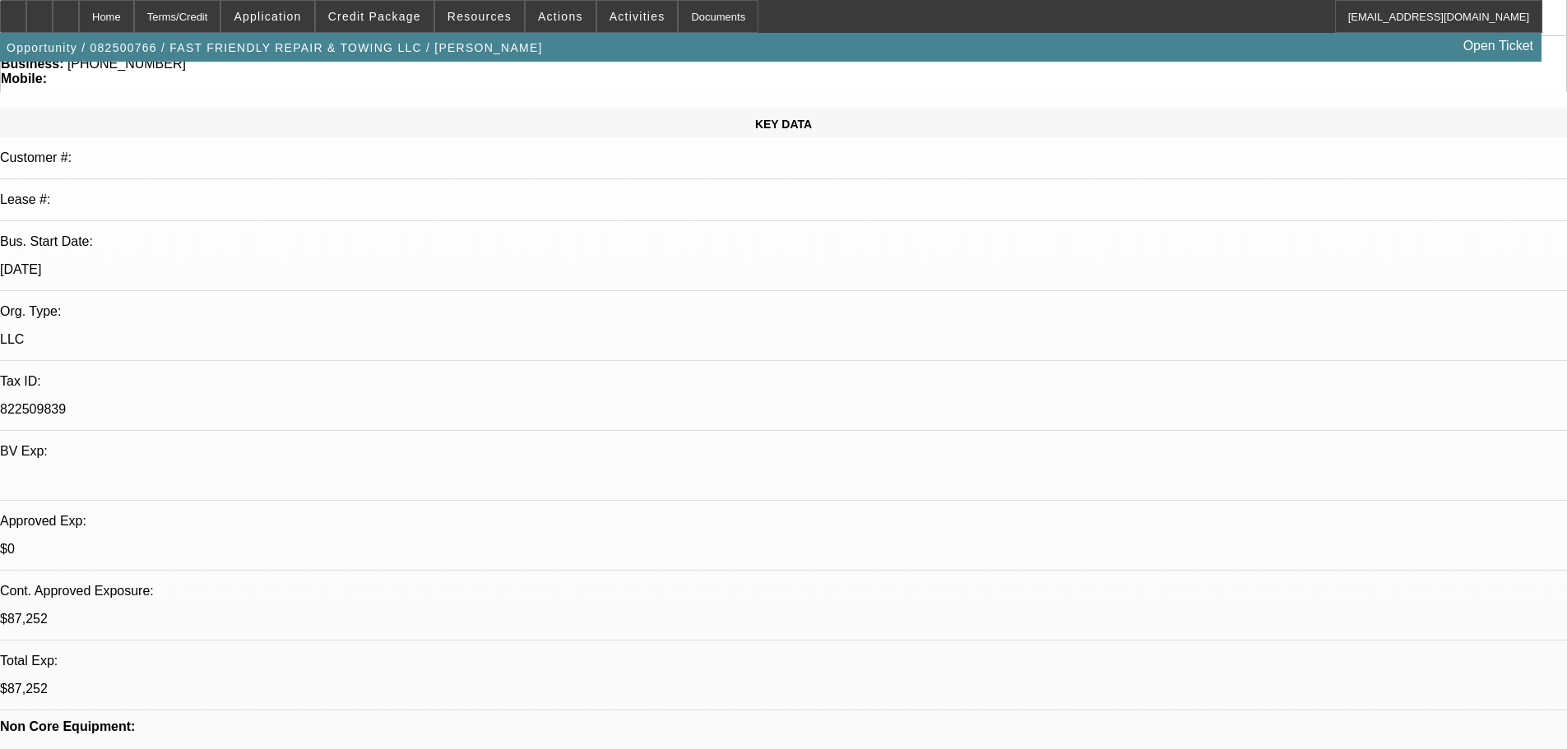
drag, startPoint x: 1316, startPoint y: 513, endPoint x: 1298, endPoint y: 516, distance: 18.4
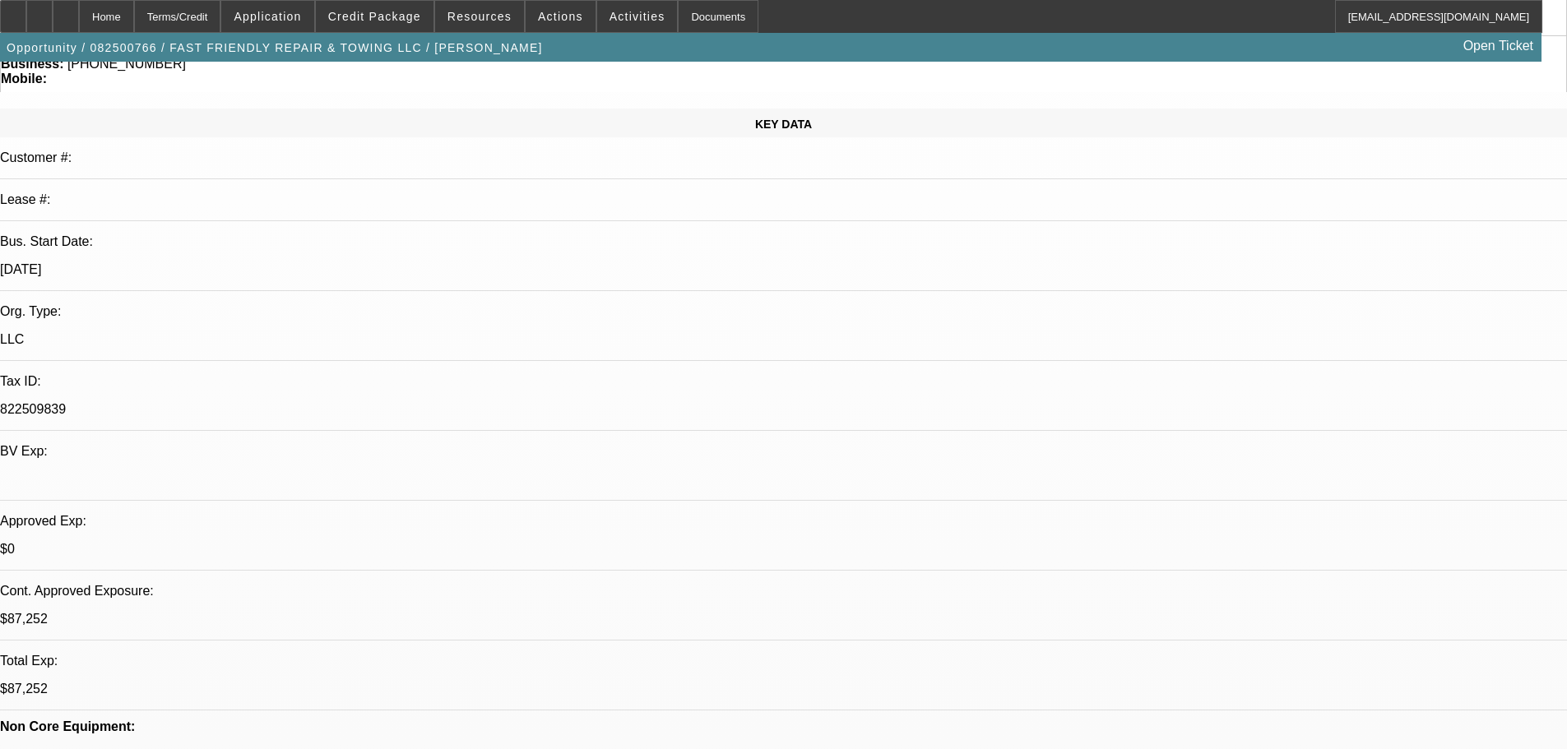
drag, startPoint x: 1316, startPoint y: 516, endPoint x: 1269, endPoint y: 521, distance: 47.1
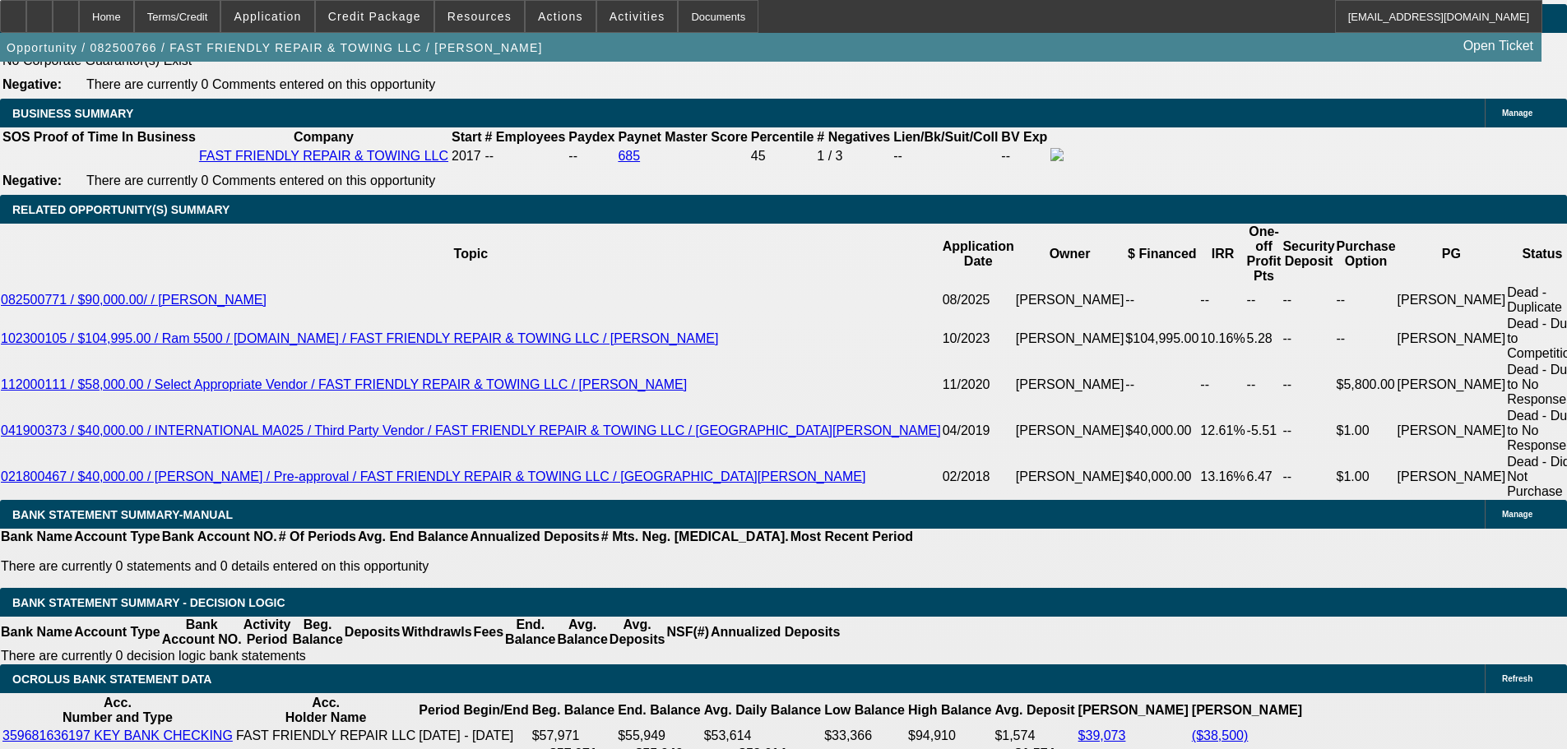
scroll to position [2632, 0]
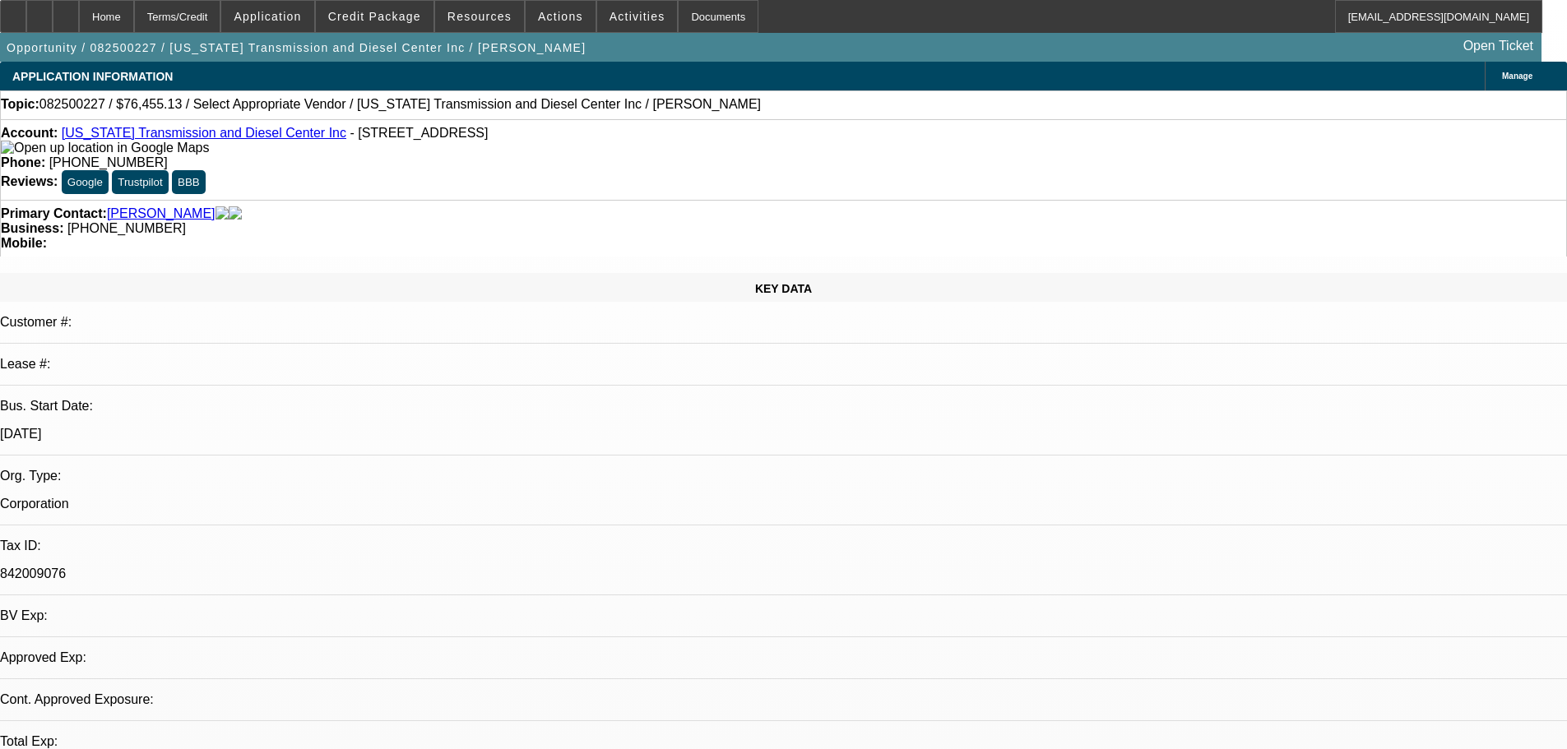
select select "0"
select select "2"
select select "0.1"
select select "4"
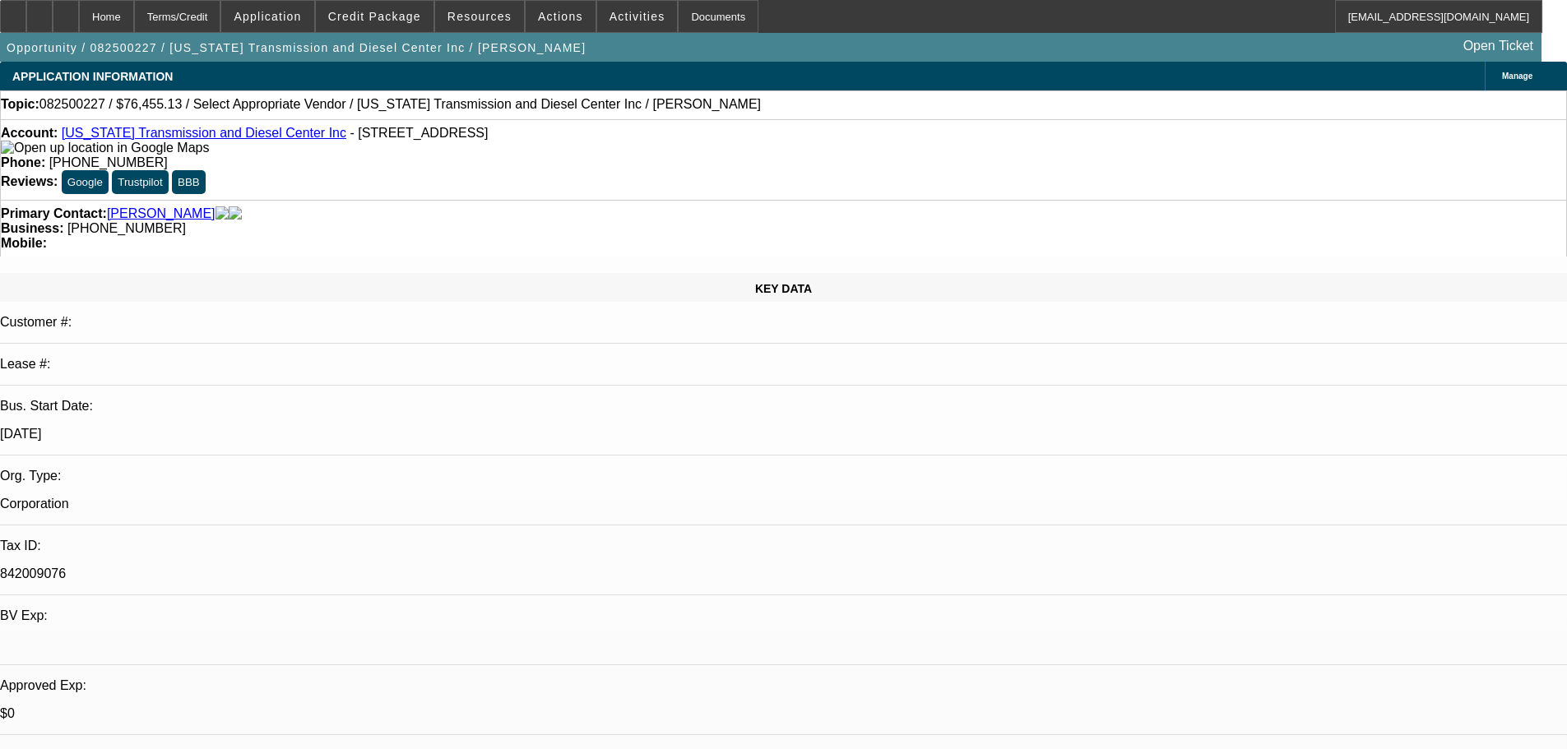
scroll to position [164, 0]
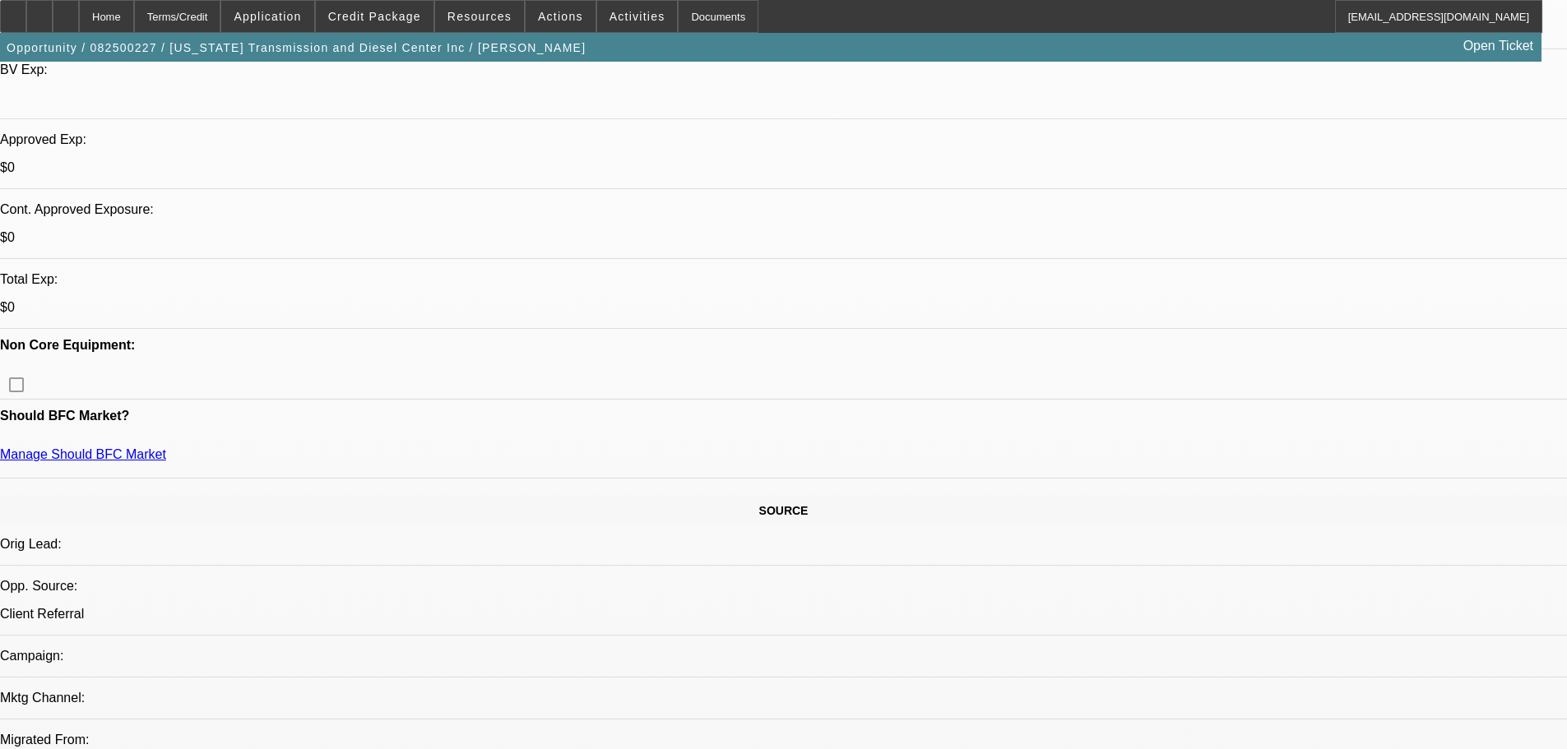
scroll to position [1151, 0]
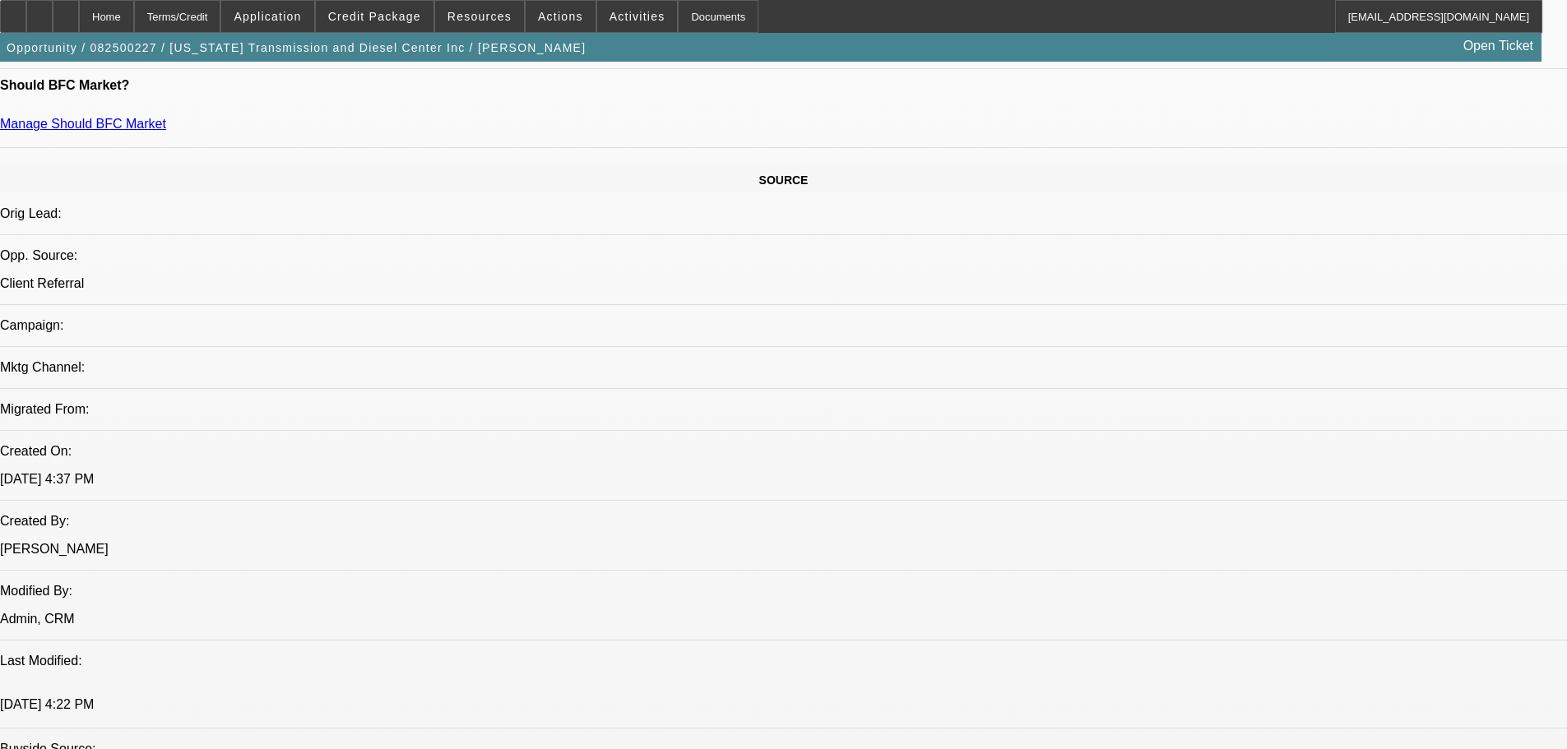
scroll to position [822, 0]
